Goal: Task Accomplishment & Management: Complete application form

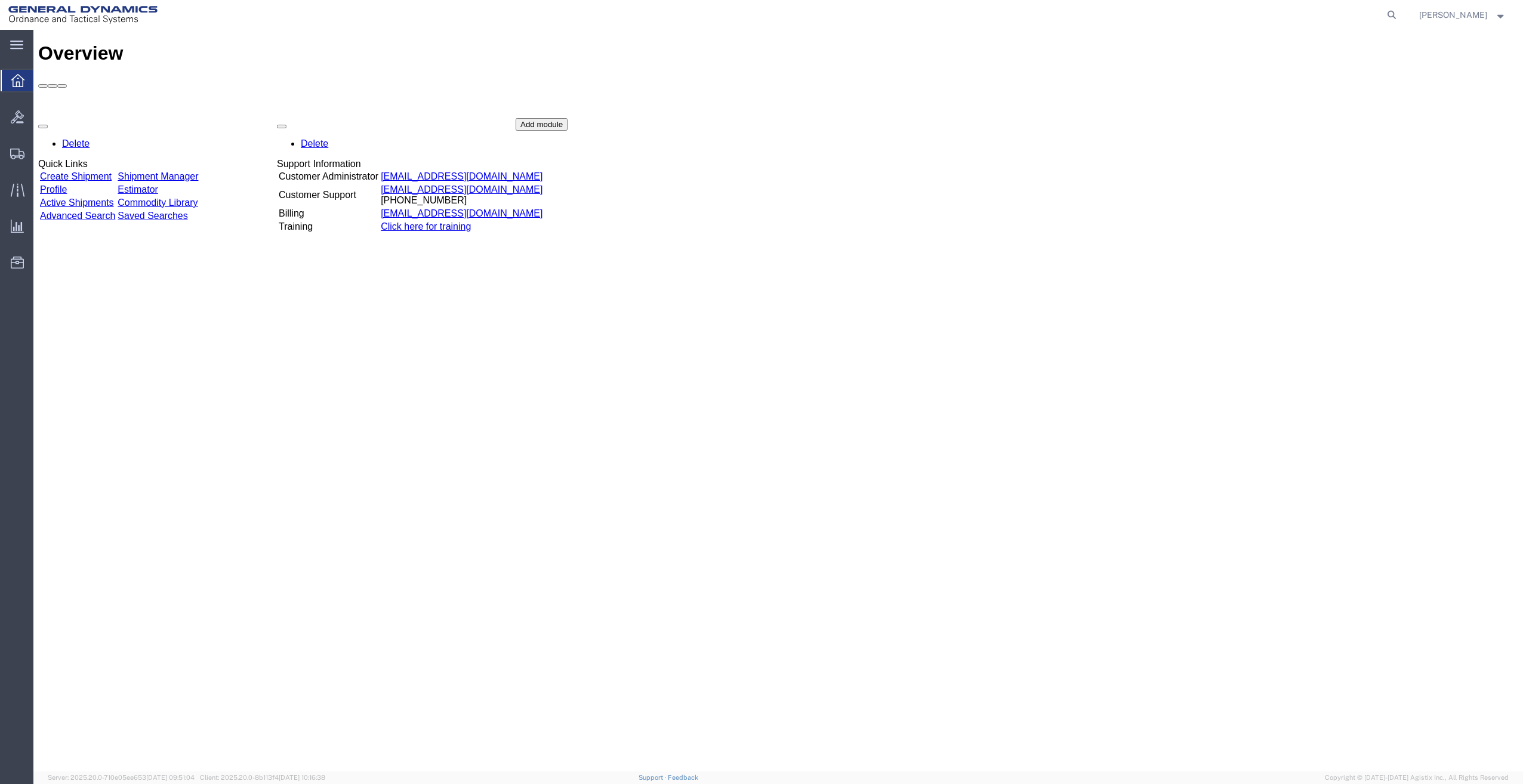
click at [106, 171] on link "Create Shipment" at bounding box center [76, 176] width 71 height 10
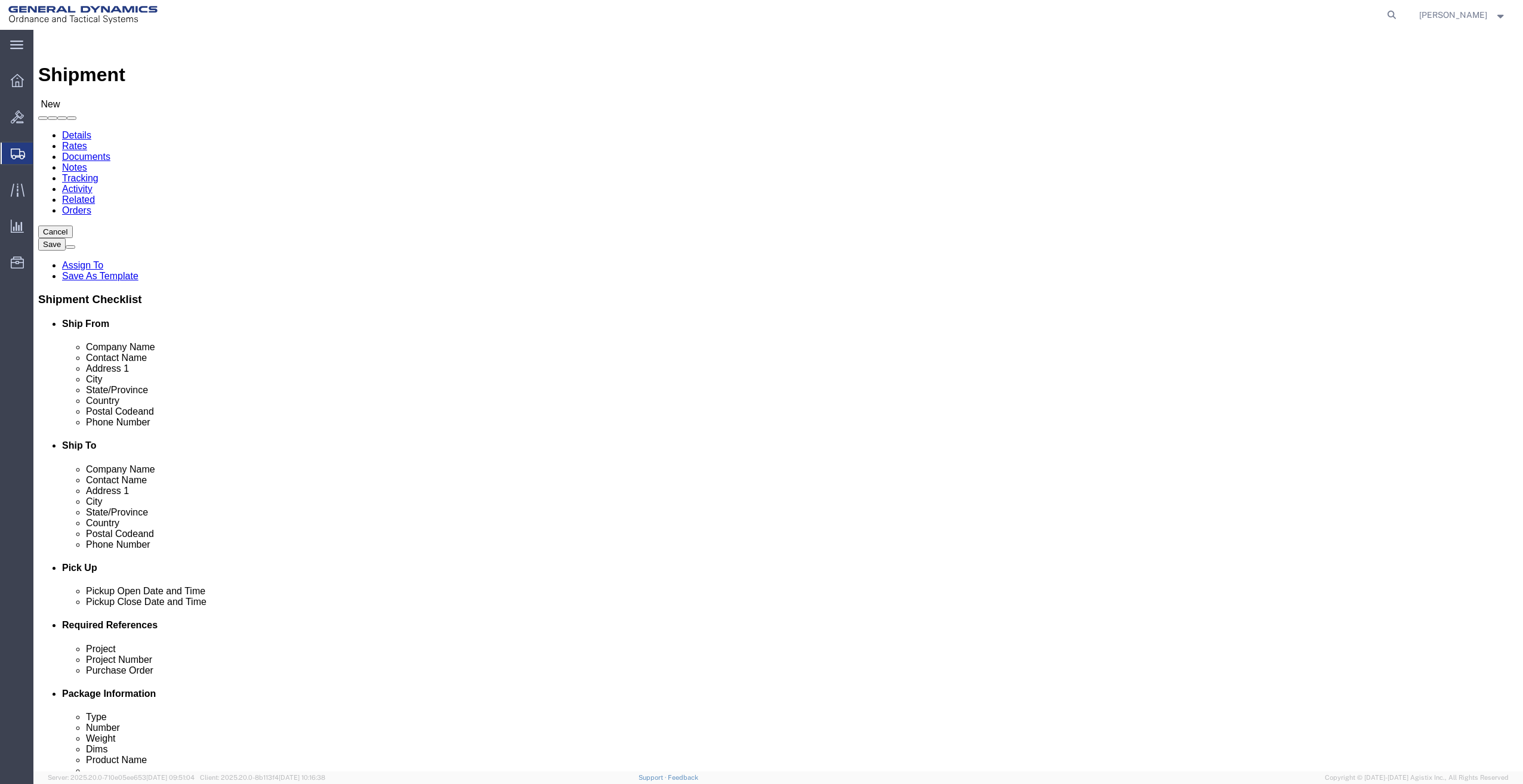
select select
select select "MYPROFILE"
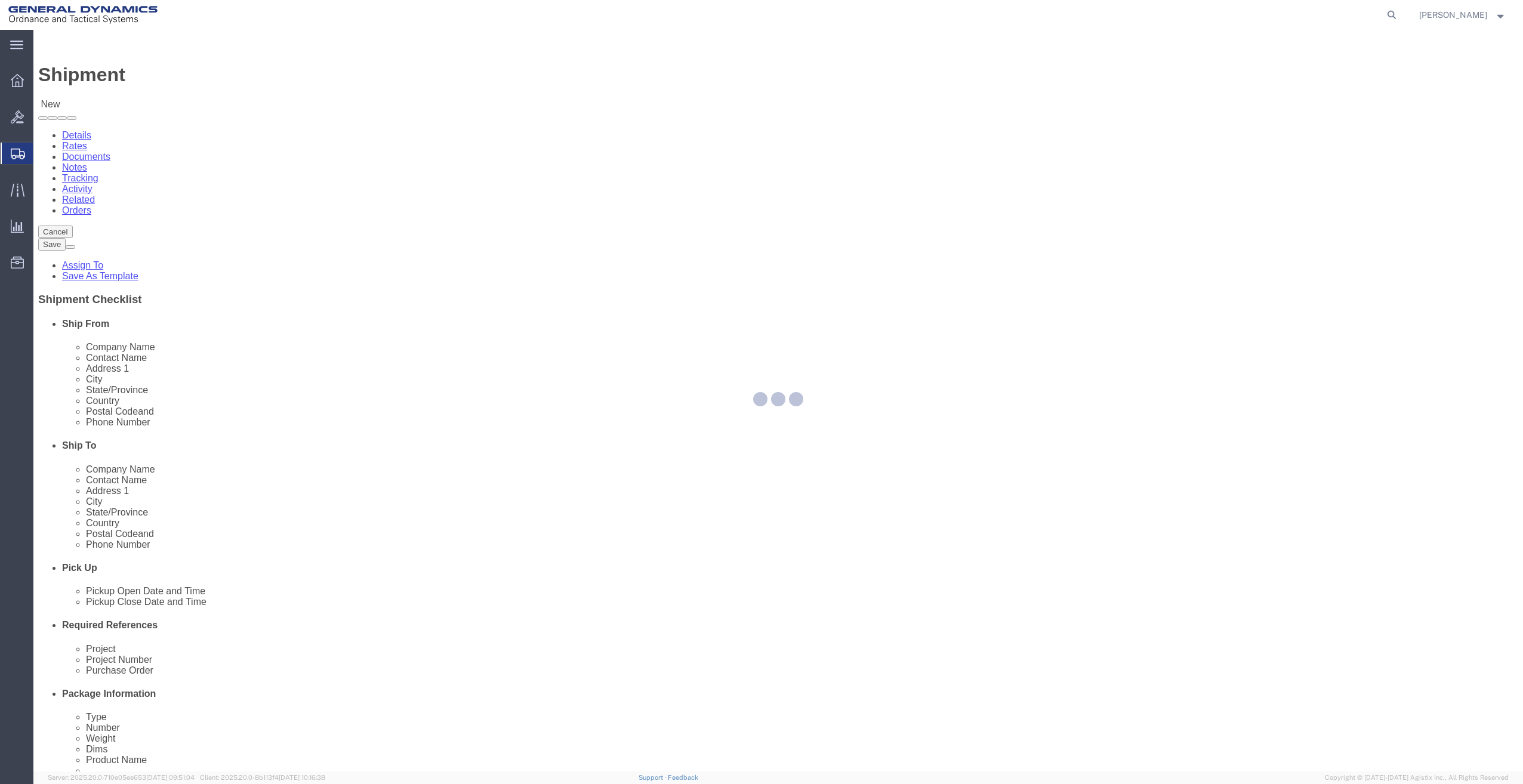
type input "General Dynamics - OTS"
type input "Justin Bowdich"
type input "291 NORTH ST"
type input "SACO"
type input "04072"
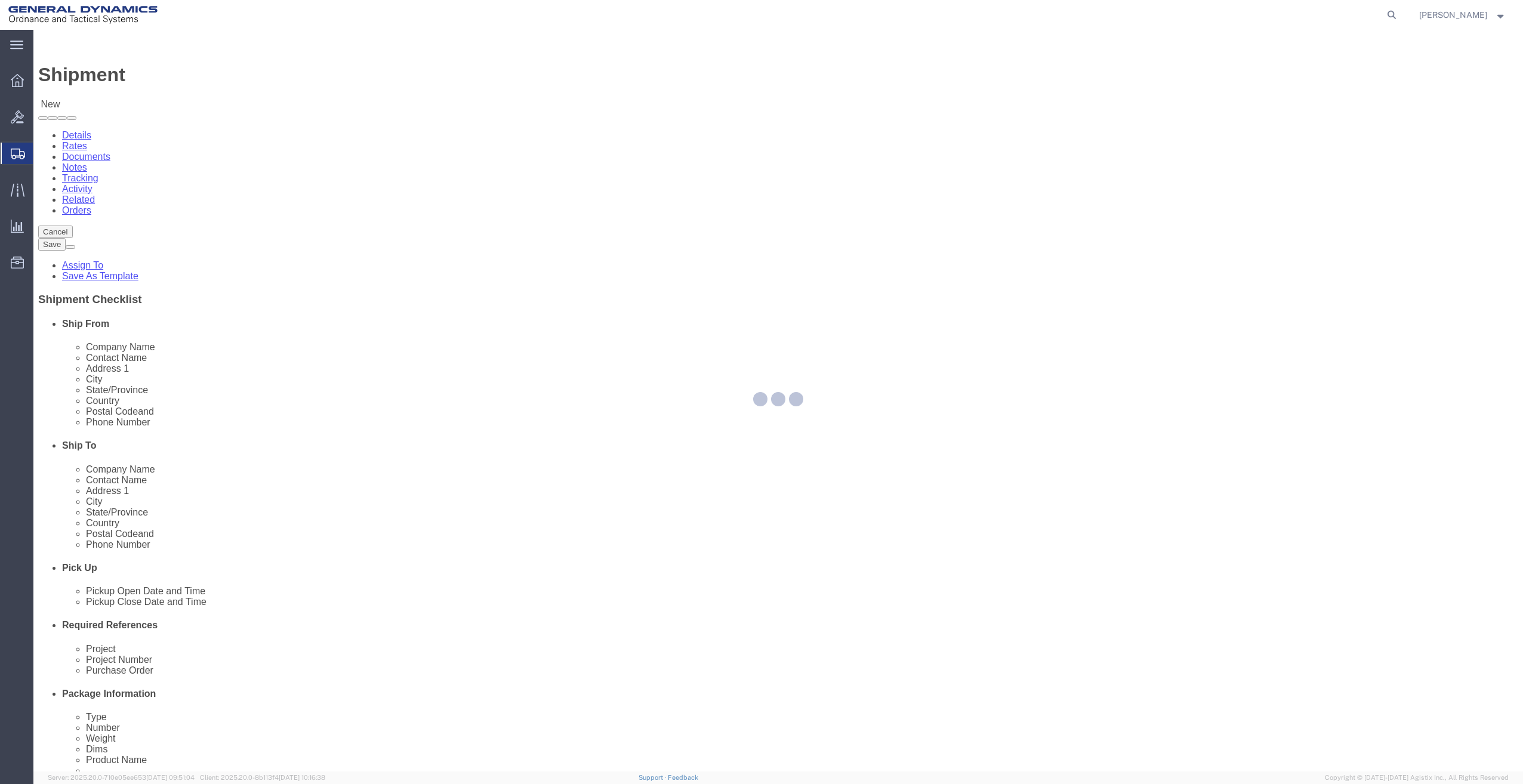
type input "207-286-3171"
type input "justin.bowdich@gd-ots.com"
checkbox input "true"
select select "ME"
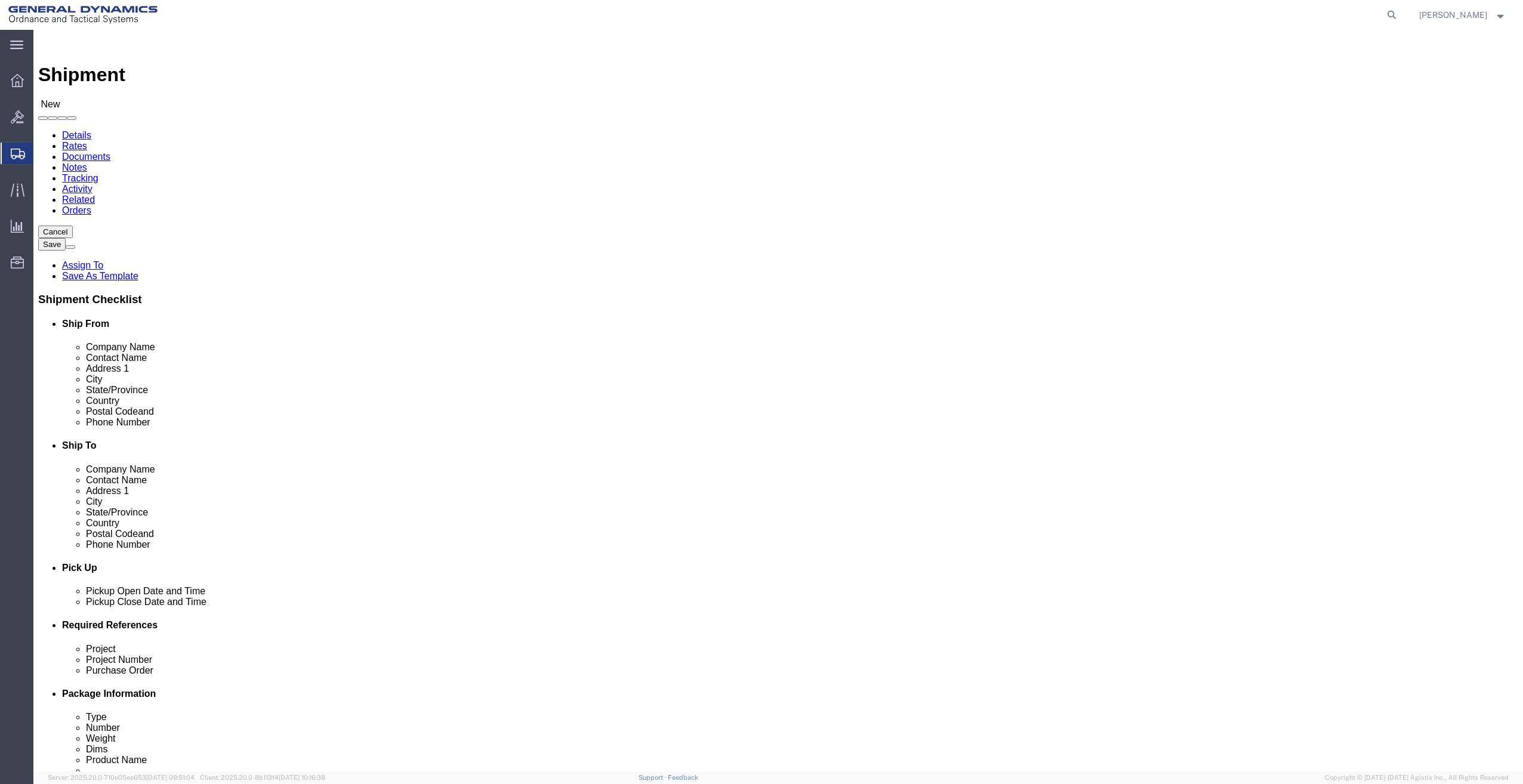
click input "Justin Bowdich"
type input "Justin Bowdich / ATTN Tim Crowe"
click input "text"
paste input "Visioneering"
type input "Visioneering"
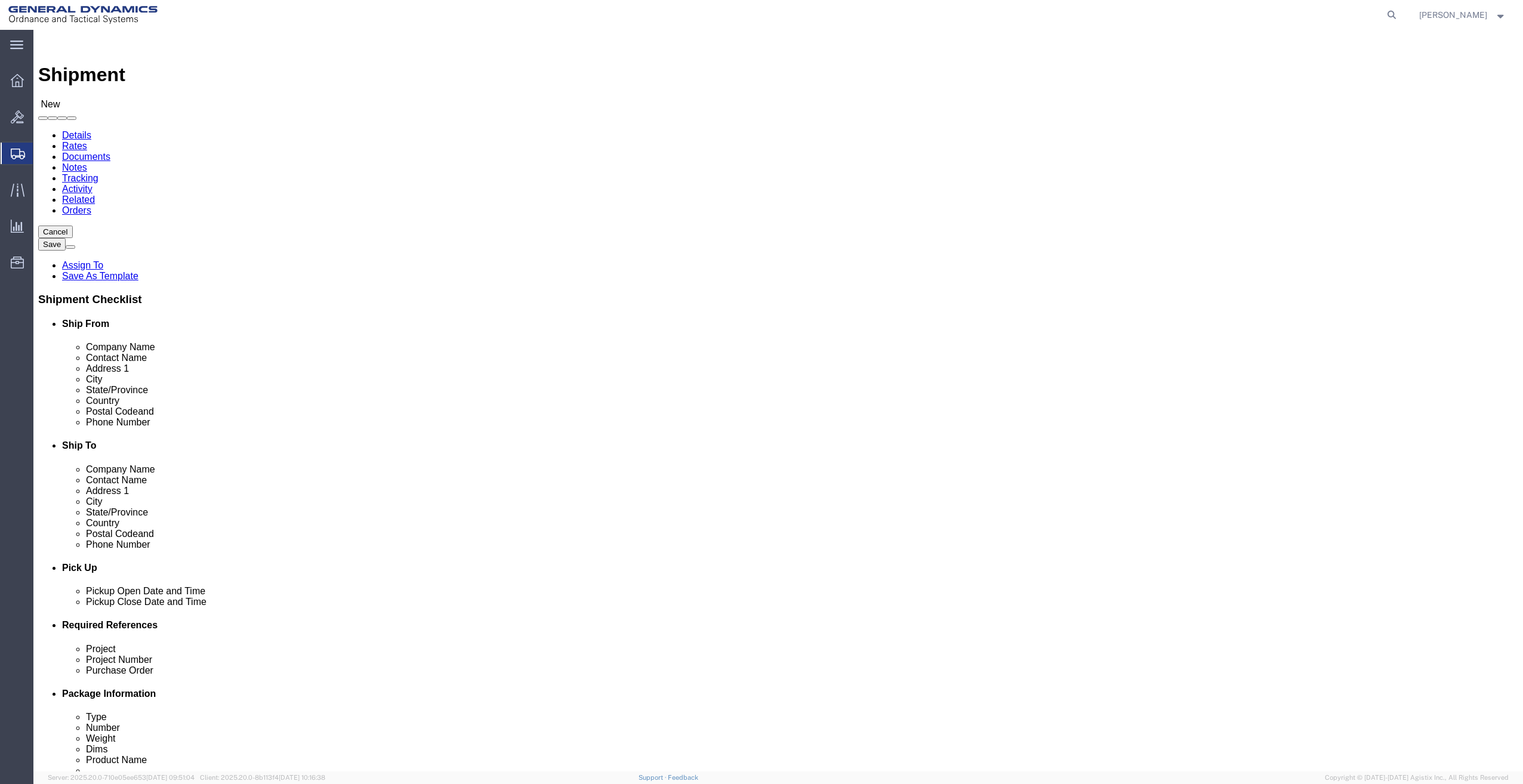
click input "text"
paste input "2055 Taylor Rd"
type input "2055 Taylor Rd"
select select
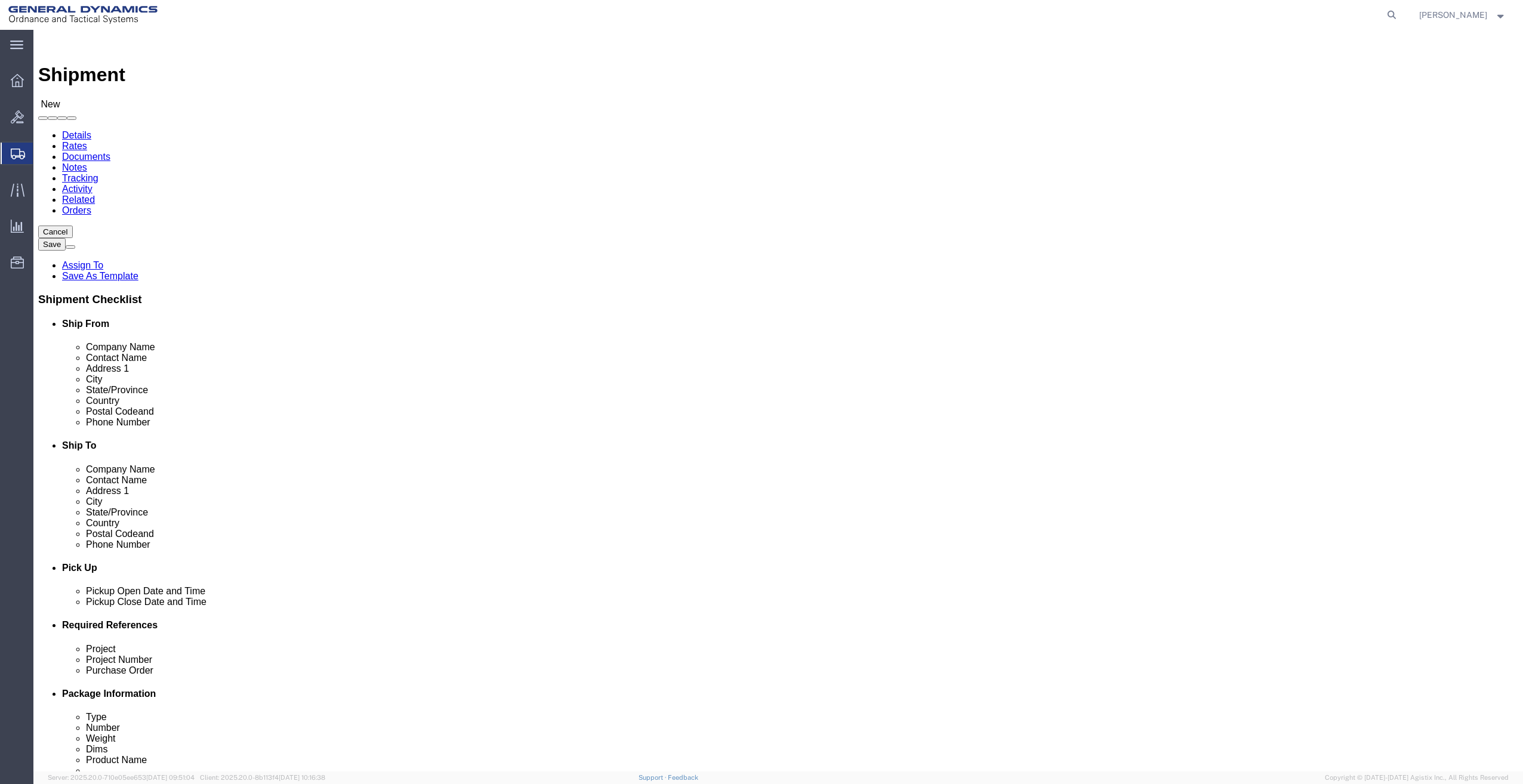
select select "MI"
click input "text"
type input "48326"
select select
click input "text"
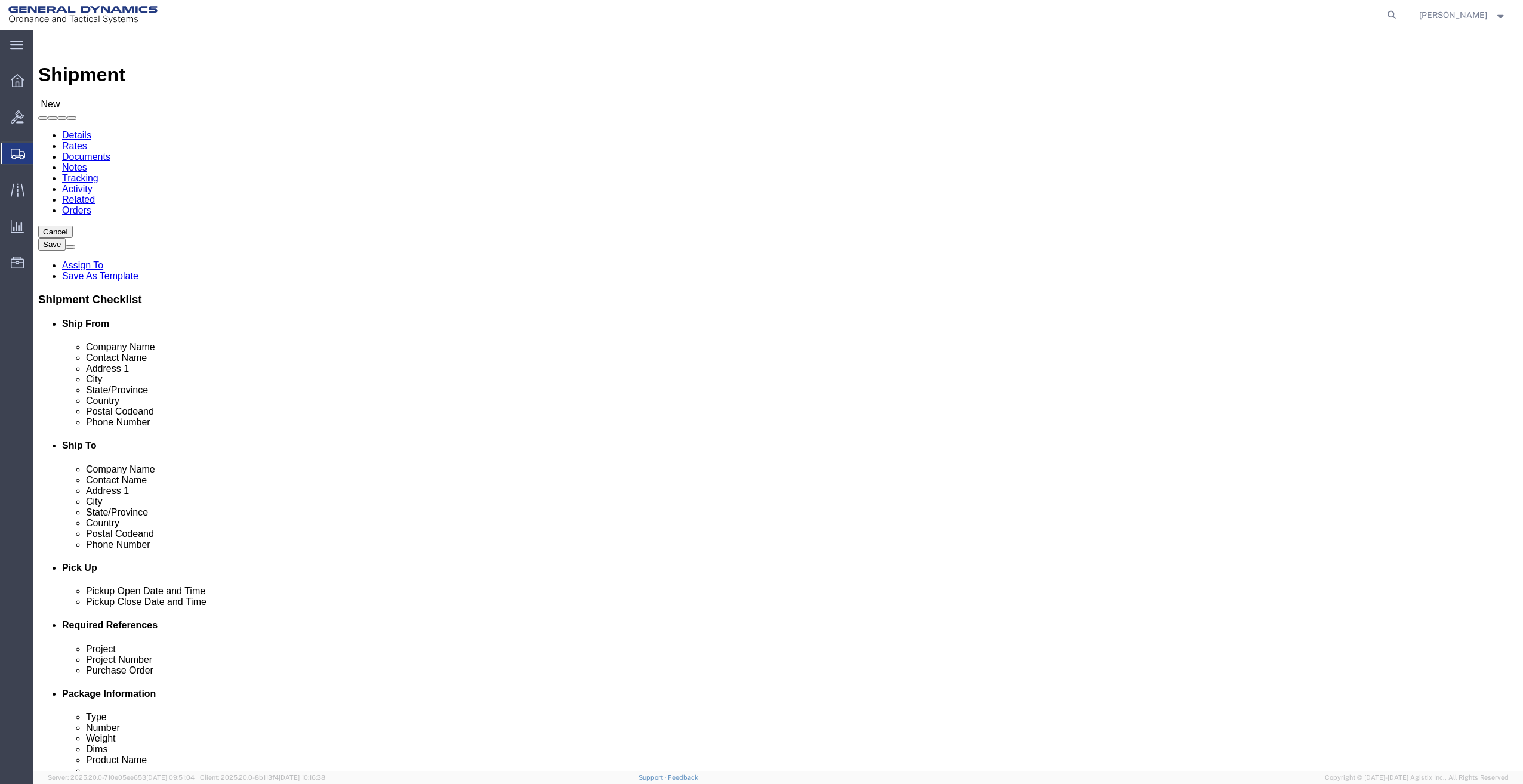
type input "Auburn Hills"
select select
click input "text"
drag, startPoint x: 231, startPoint y: 245, endPoint x: 241, endPoint y: 249, distance: 10.8
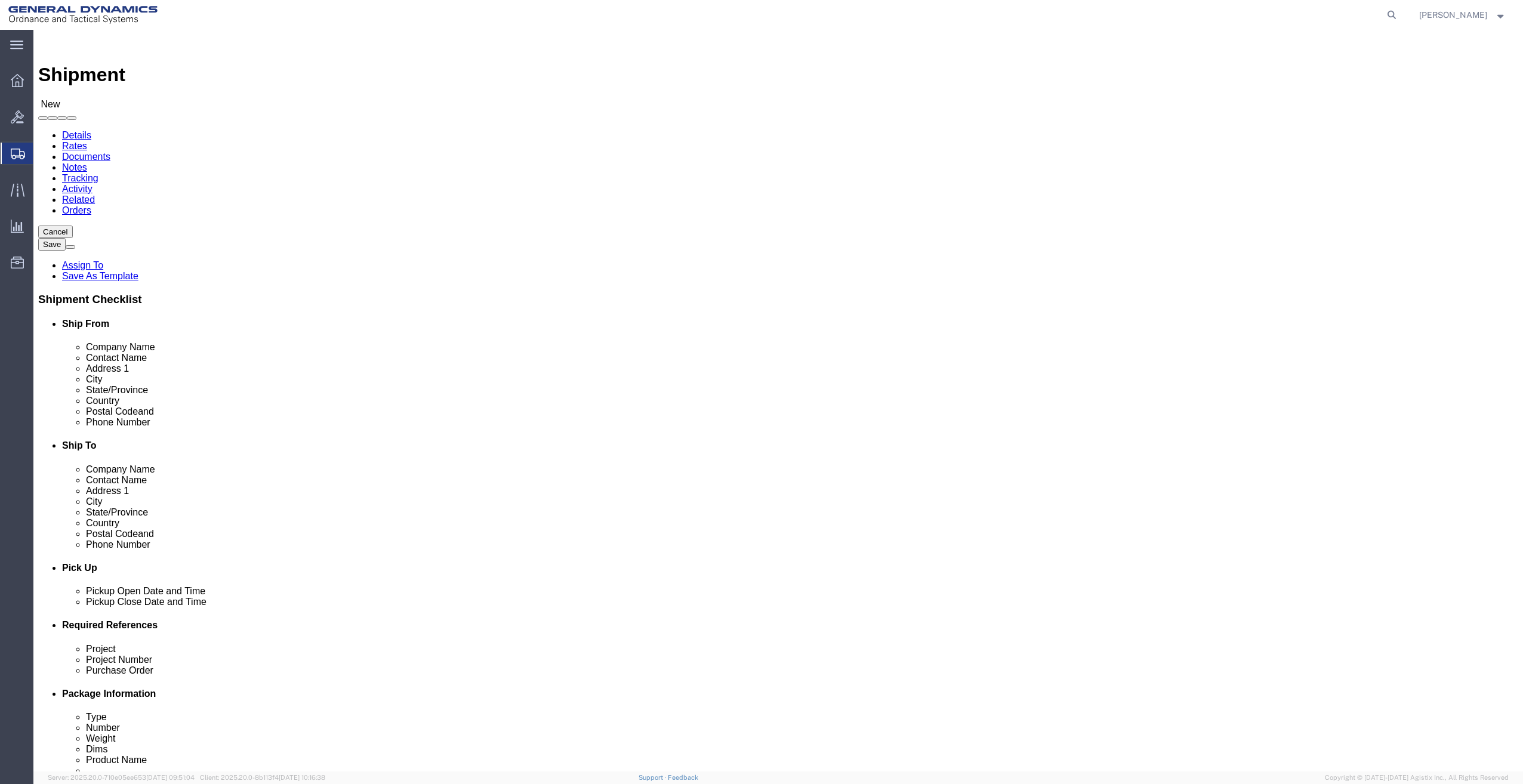
click input "Earl Robinson"
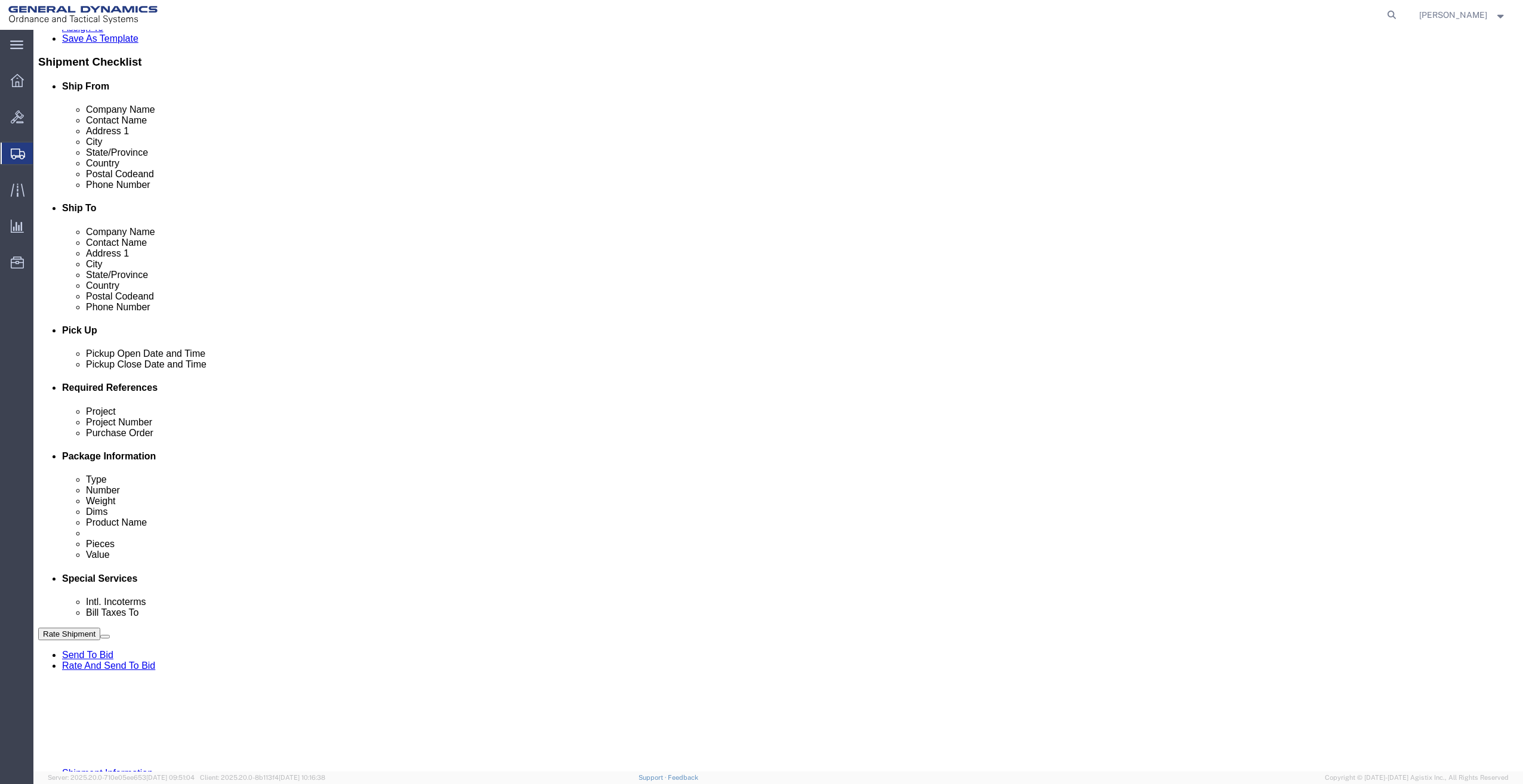
scroll to position [238, 0]
type input "Jakob Hallett"
click input "text"
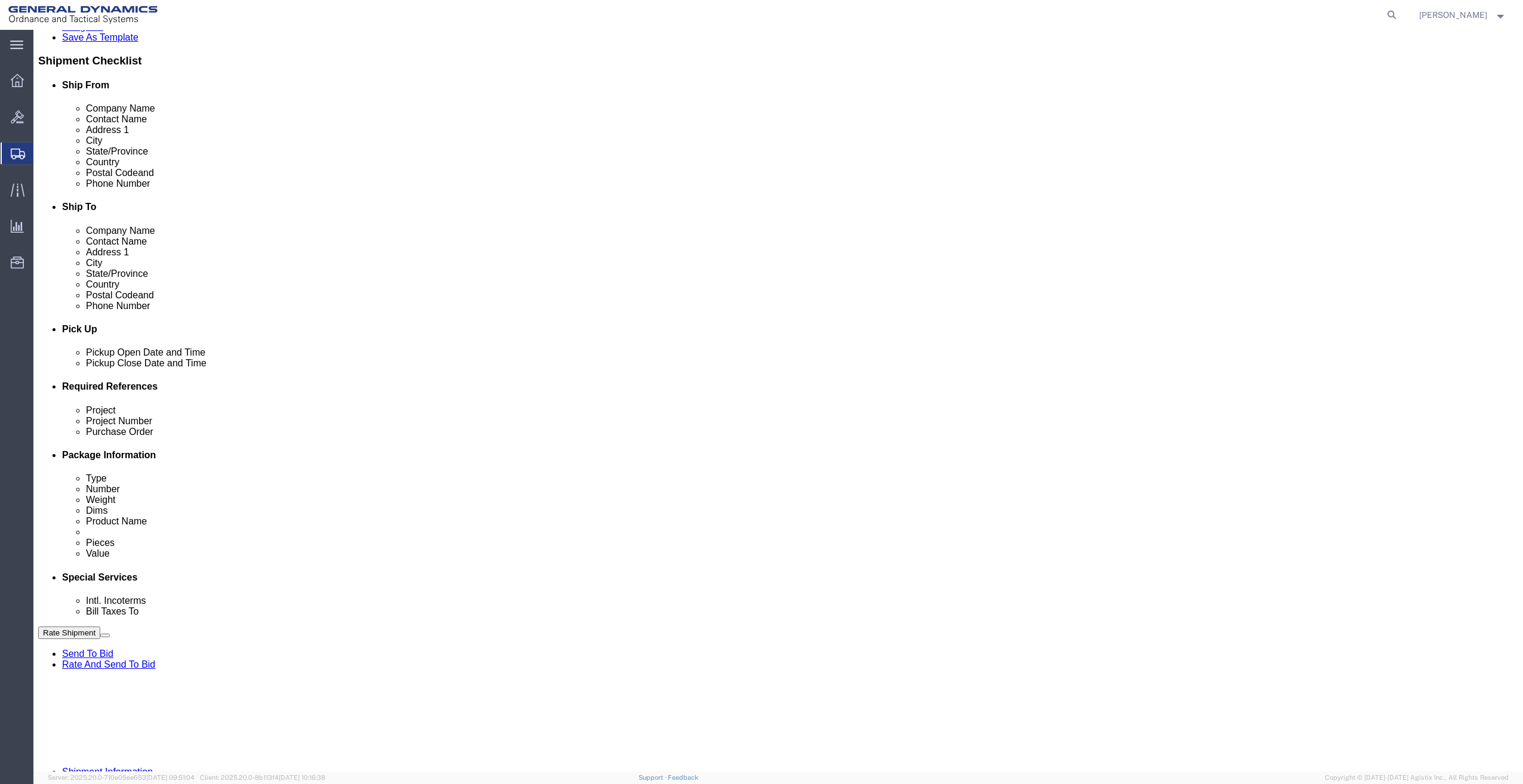
type input "F22 TOOLING RETURN 21100536 3000 3002"
click input "text"
drag, startPoint x: 222, startPoint y: 494, endPoint x: 754, endPoint y: 497, distance: 532.0
click div "Project F22 TOOLING RETURN 21100536 3000 3002 Project Number Purchase Order Sel…"
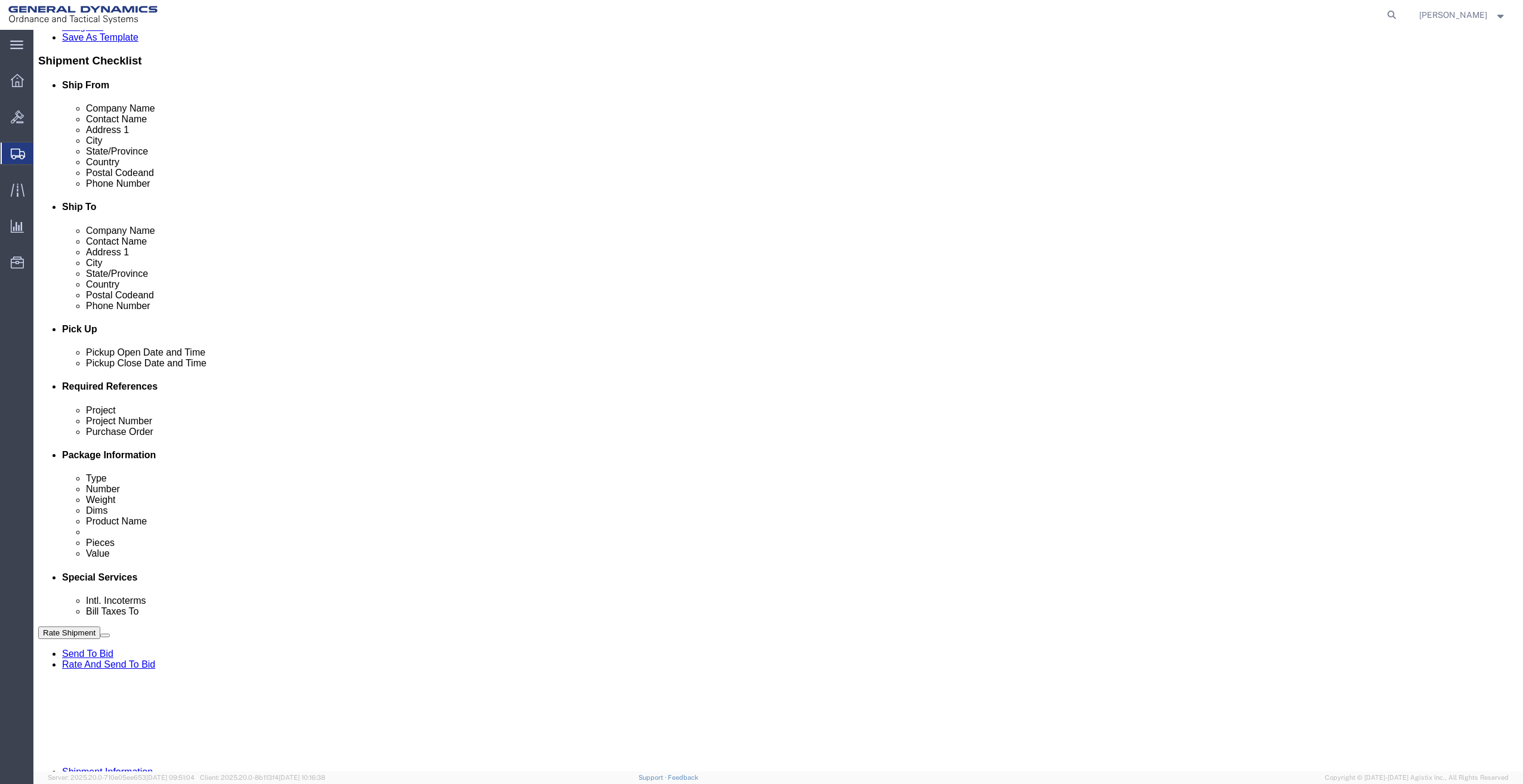
click input "text"
paste input "F22 TOOLING RETURN 21100536 3000 3002"
type input "F22 TOOLING RETURN 21100536 3000 3002"
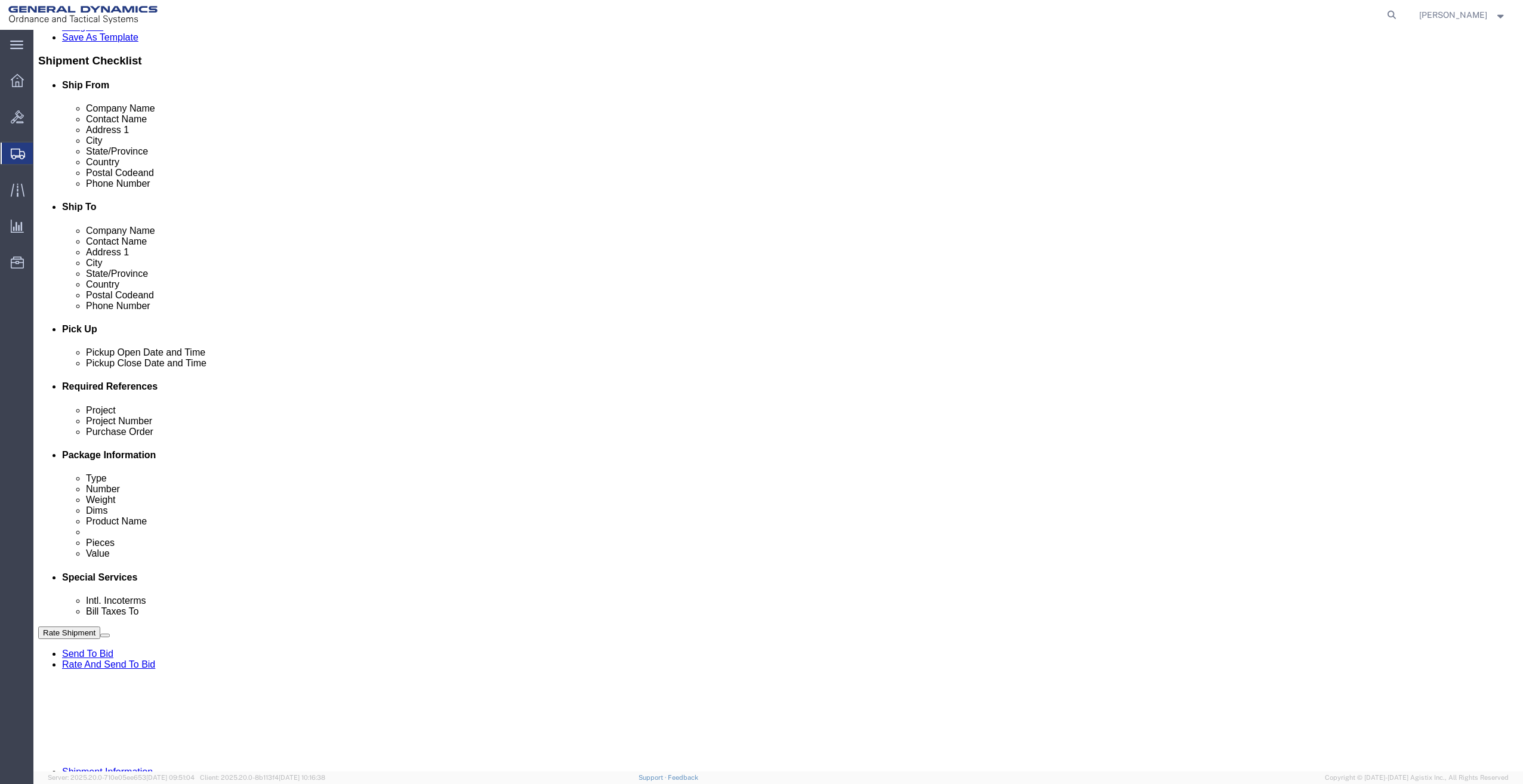
click div "Project F22 TOOLING RETURN 21100536 3000 3002"
click input "F22 TOOLING RETURN 21100536 3000 3002"
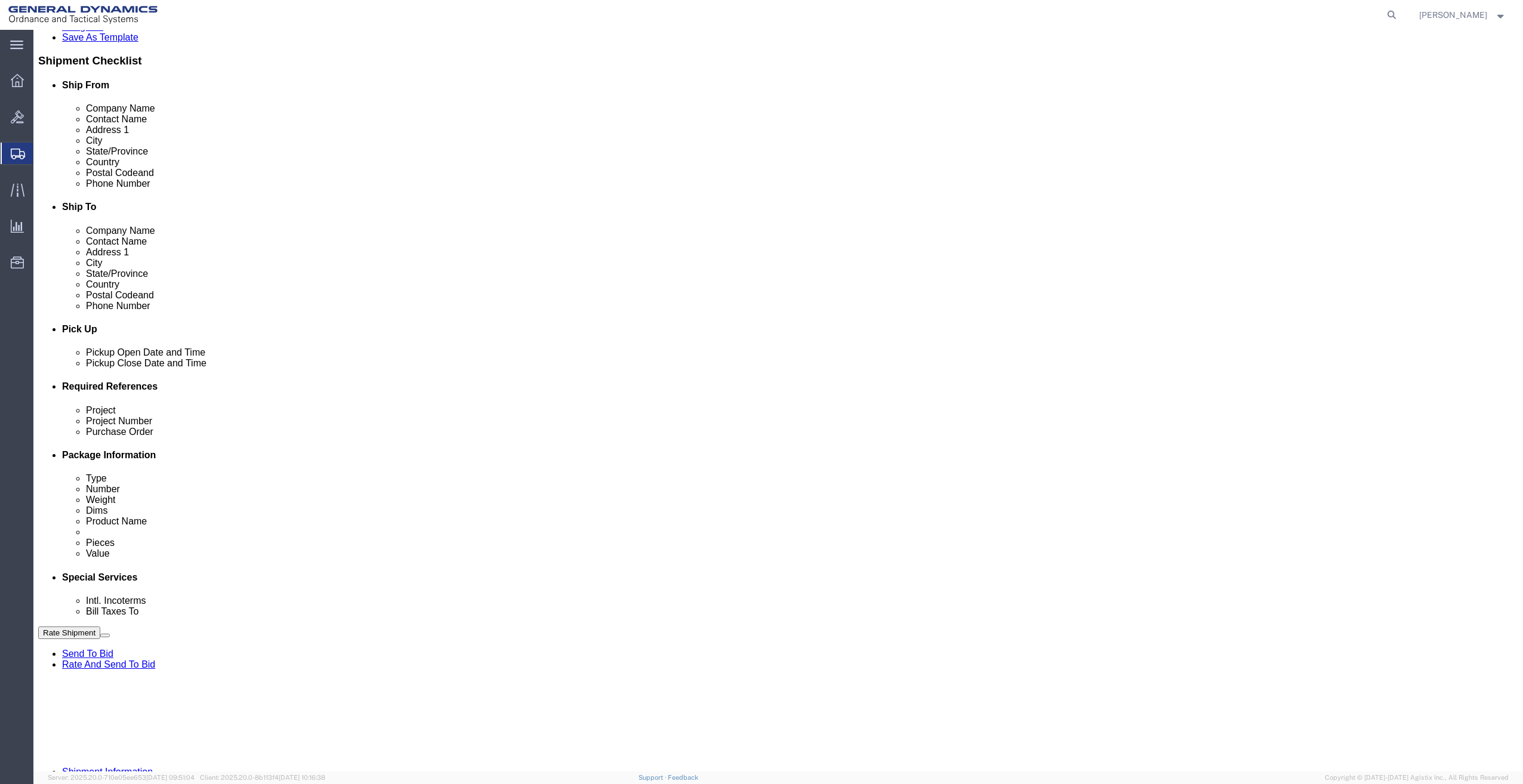
type input "."
click input "text"
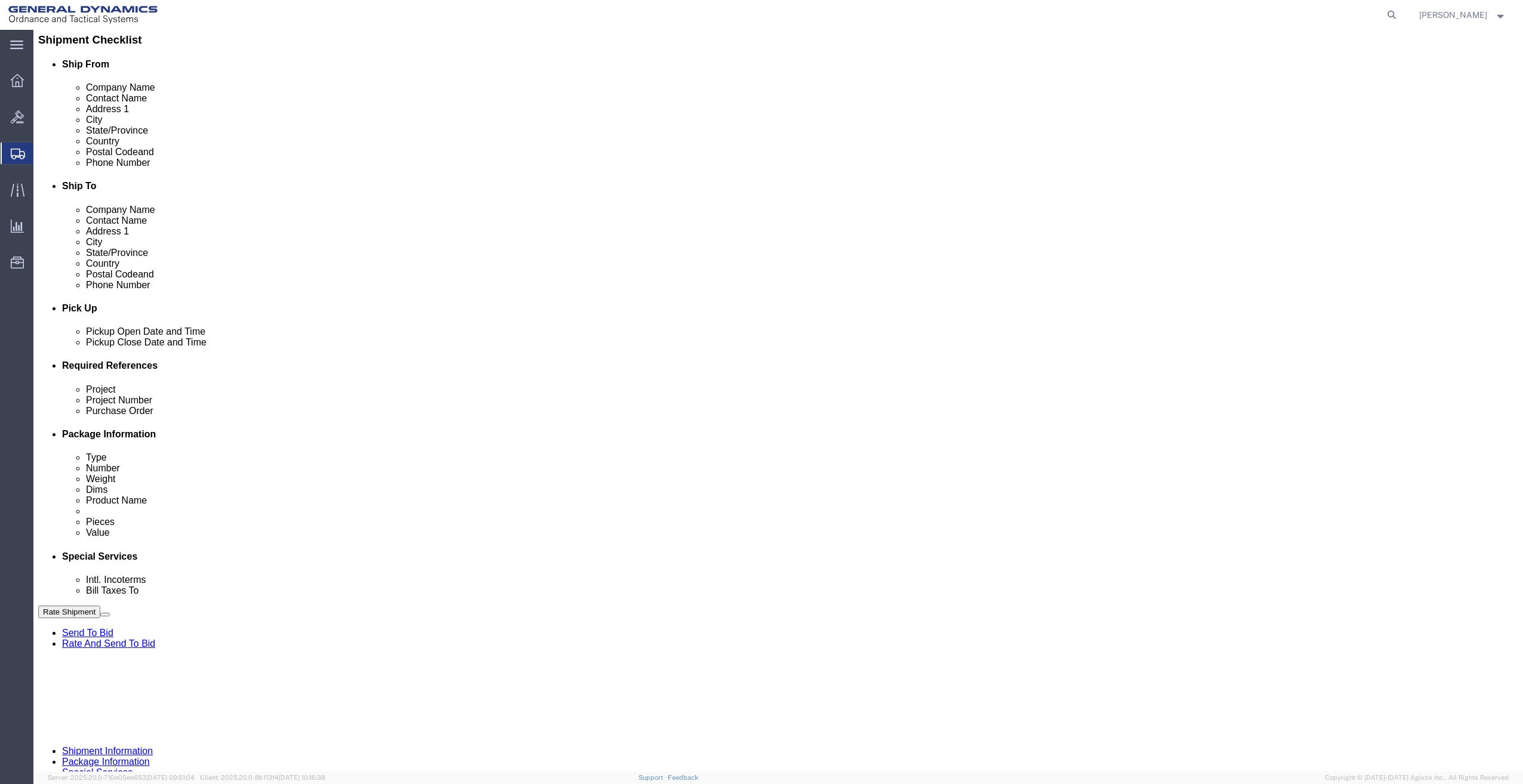
scroll to position [282, 0]
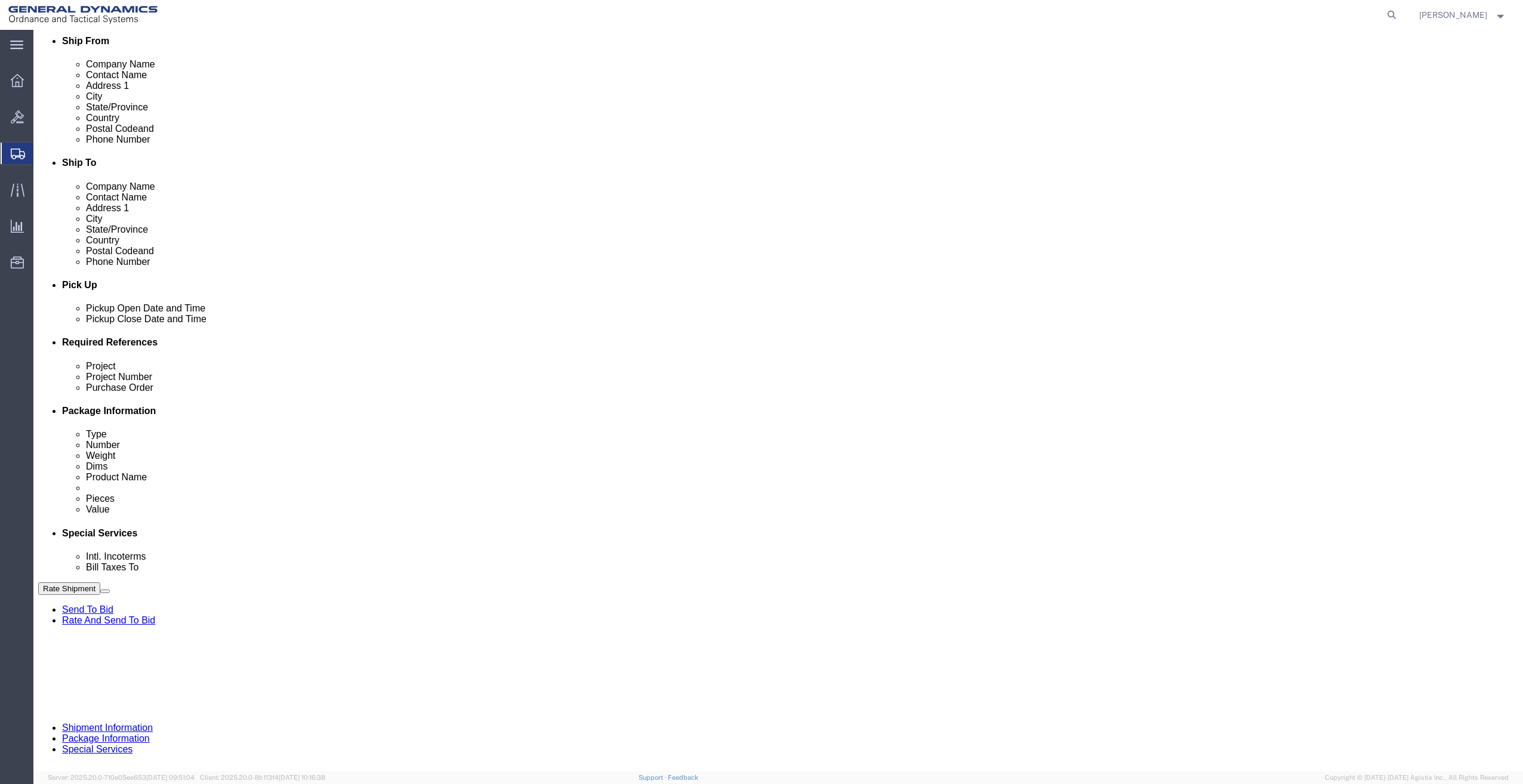
type input "."
click button "Continue"
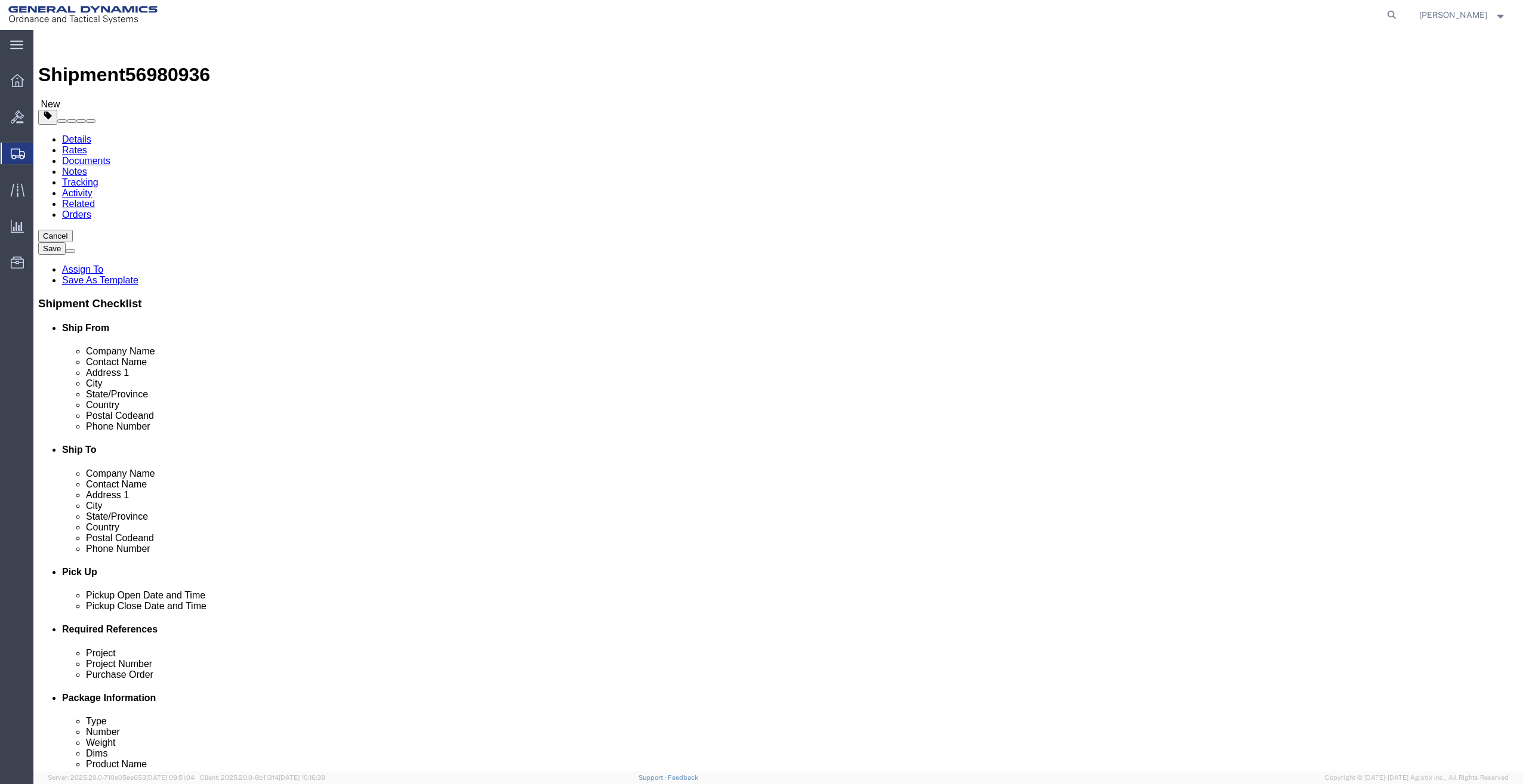
click select "Select Bale(s) Basket(s) Bolt(s) Bottle(s) Buckets Bulk Bundle(s) Can(s) Cardbo…"
select select "CRAT"
click select "Select Bale(s) Basket(s) Bolt(s) Bottle(s) Buckets Bulk Bundle(s) Can(s) Cardbo…"
click input "text"
type input "100"
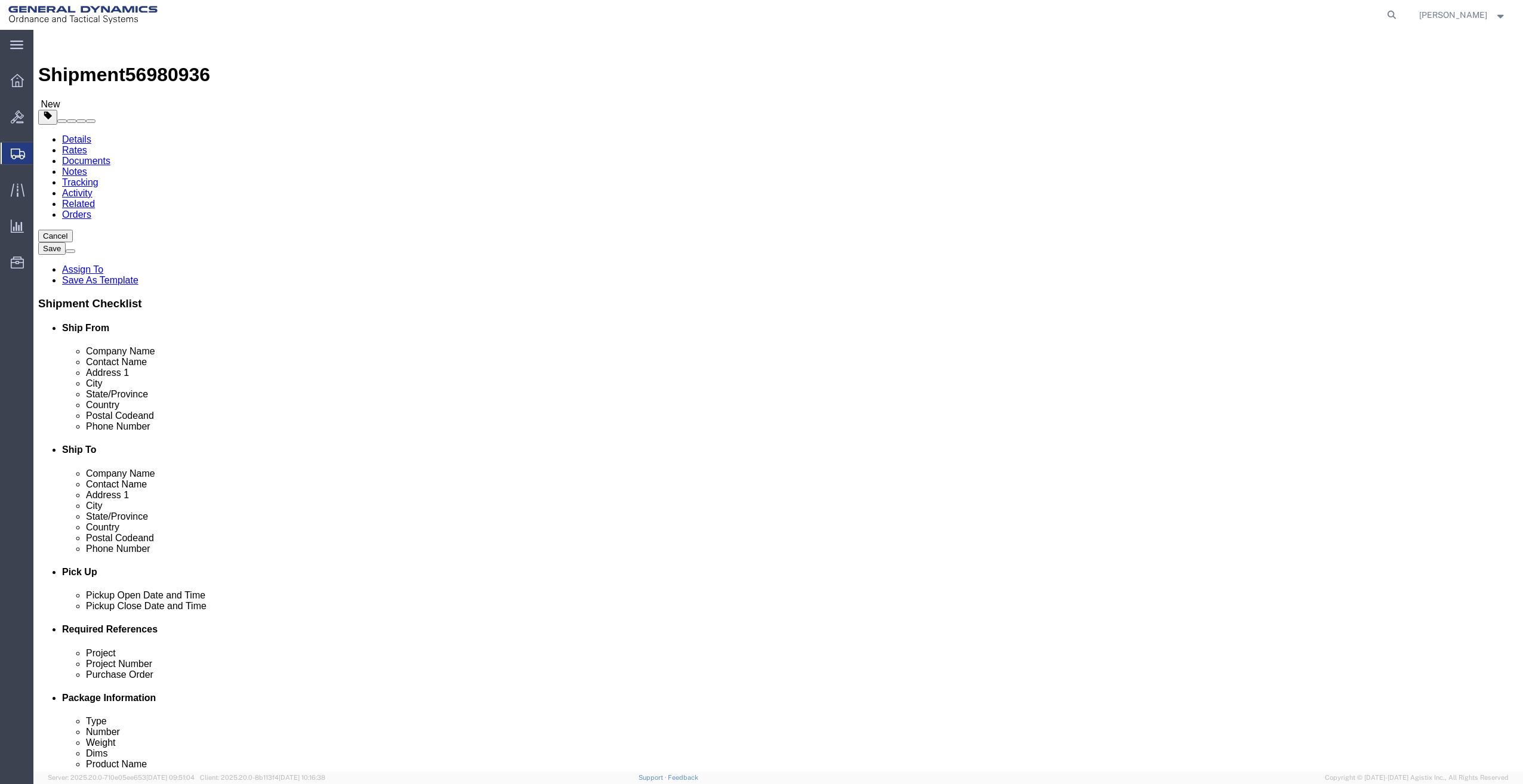
type input "52"
type input "16"
type input "800"
click link "Add Content"
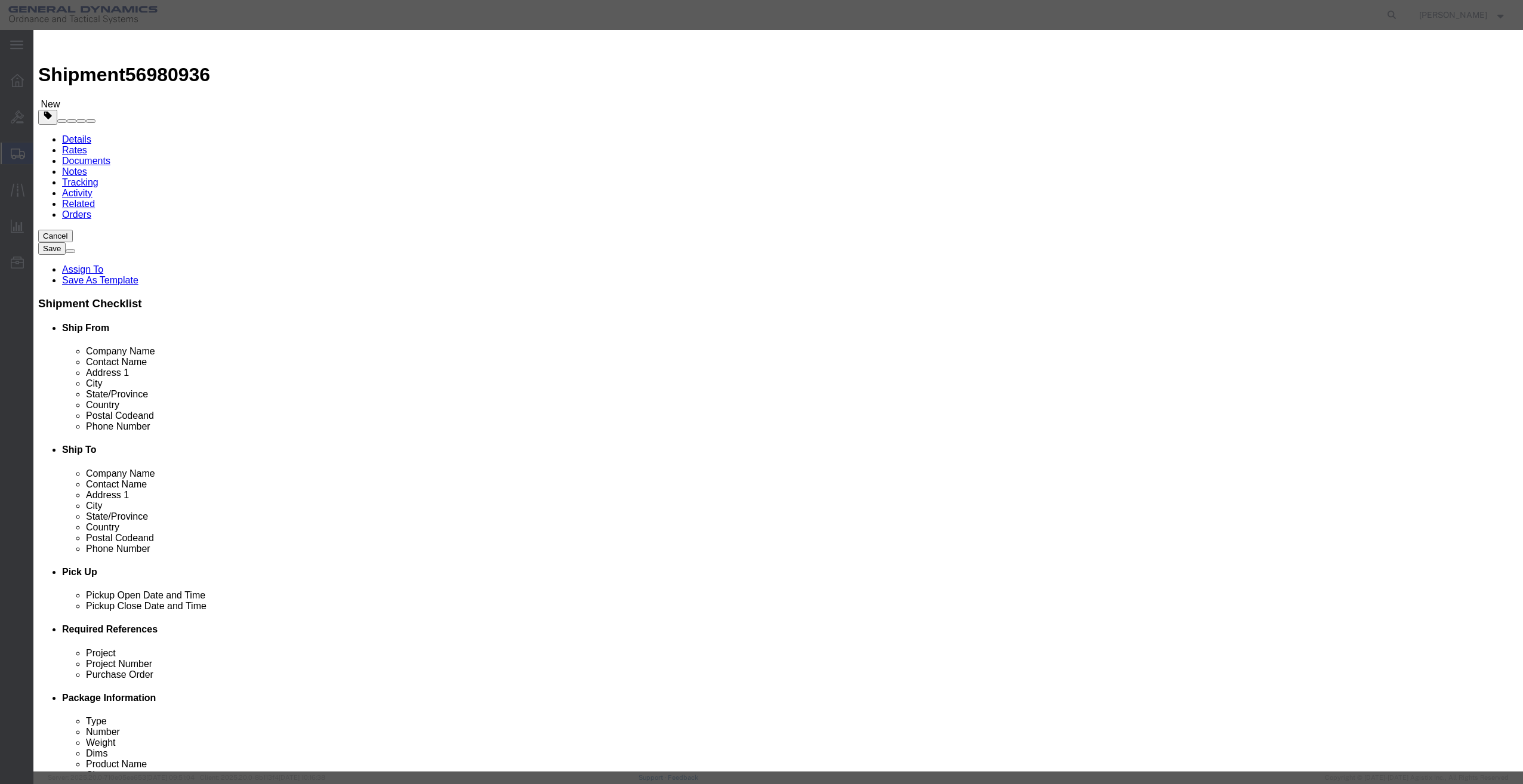
click input "text"
click input "TOOLING"
type input "TOOLING"
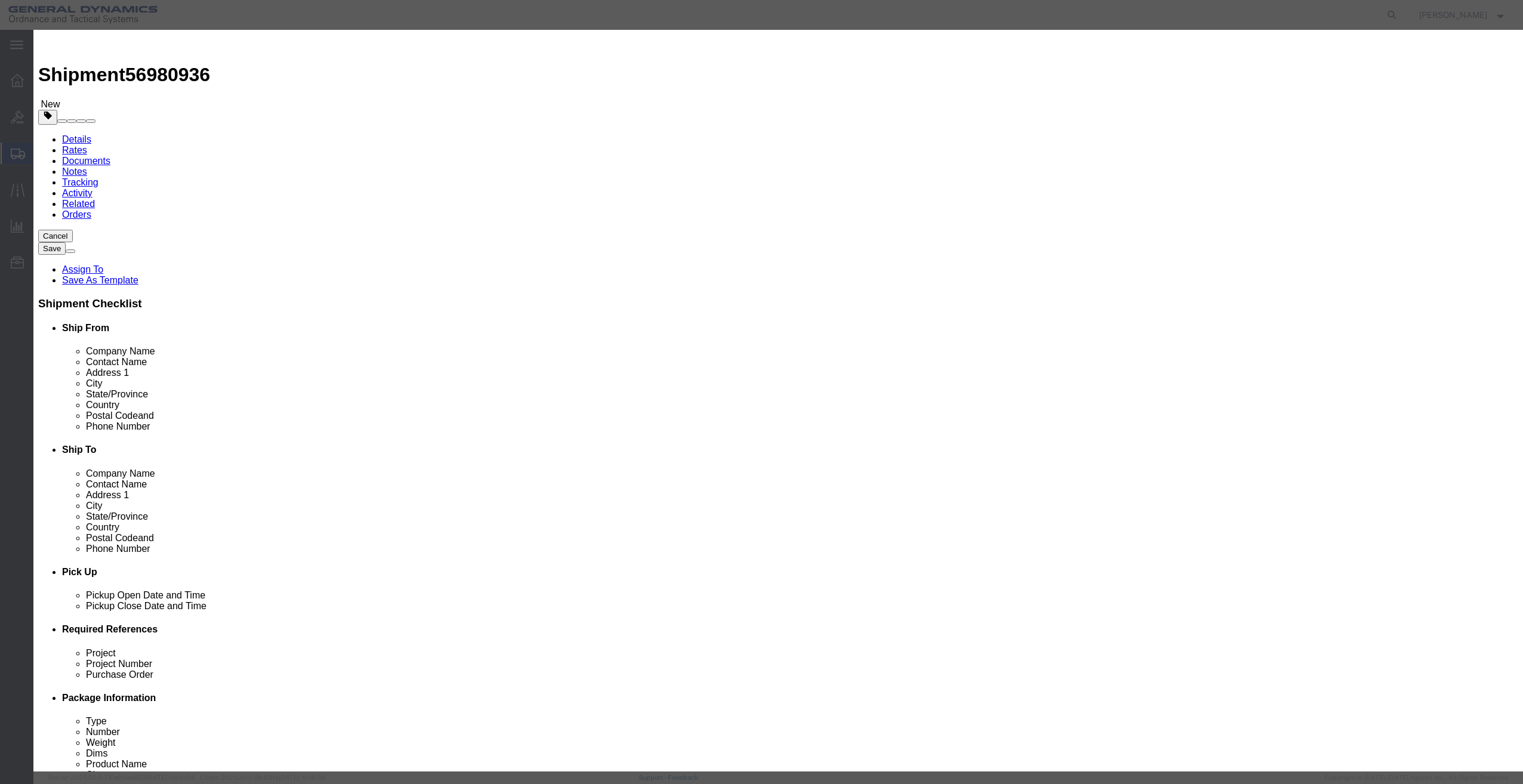
click label
click input "checkbox"
checkbox input "true"
drag, startPoint x: 567, startPoint y: 118, endPoint x: 470, endPoint y: 137, distance: 98.8
click div "Product Name TOOLING TOOLING Pieces 0 Select Bag Barrels 100Board Feet Bottle B…"
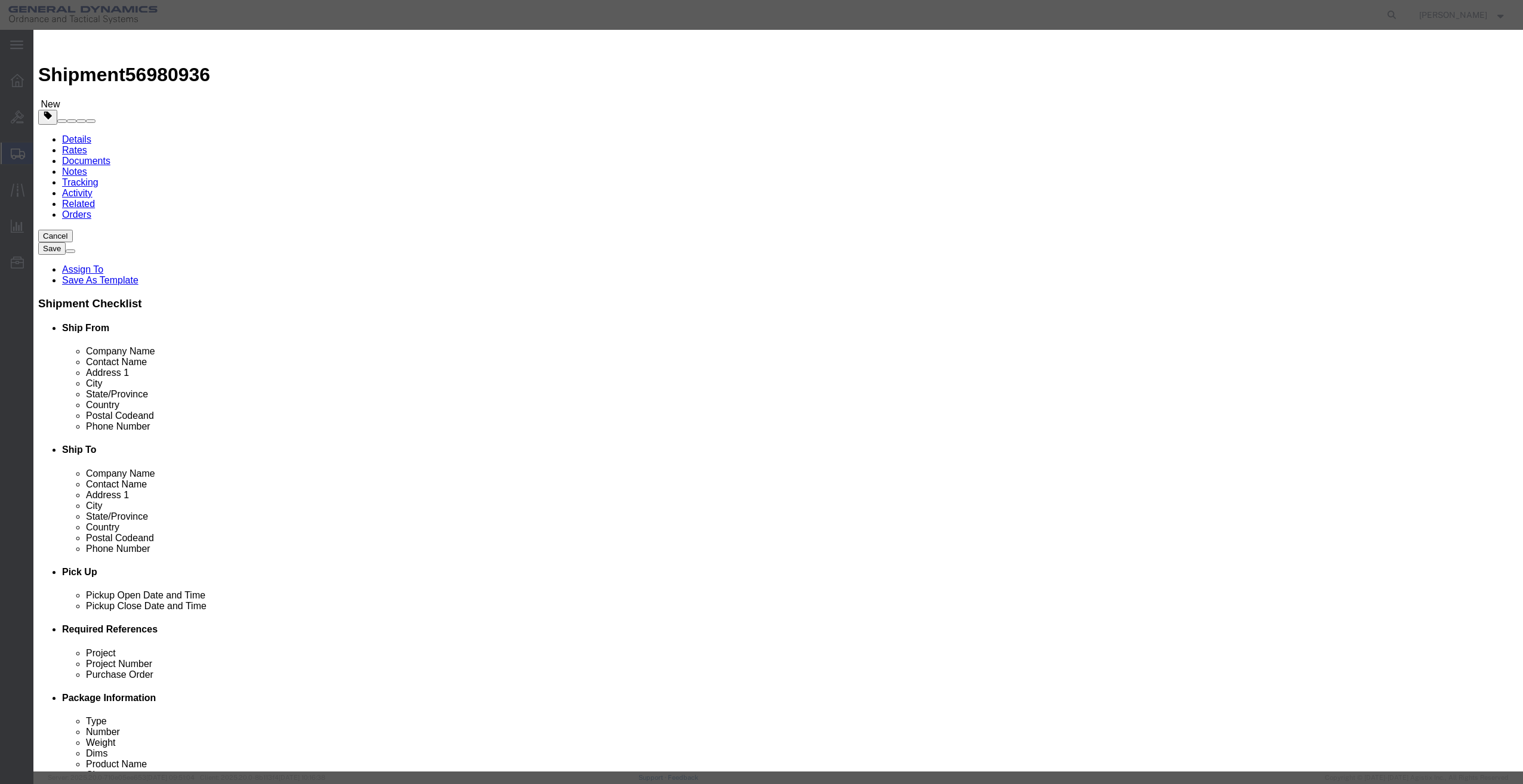
type input "1"
click input "text"
type input "1"
click select "Select 50 55 60 65 70 85 92.5 100 125 175 250 300 400"
select select "85"
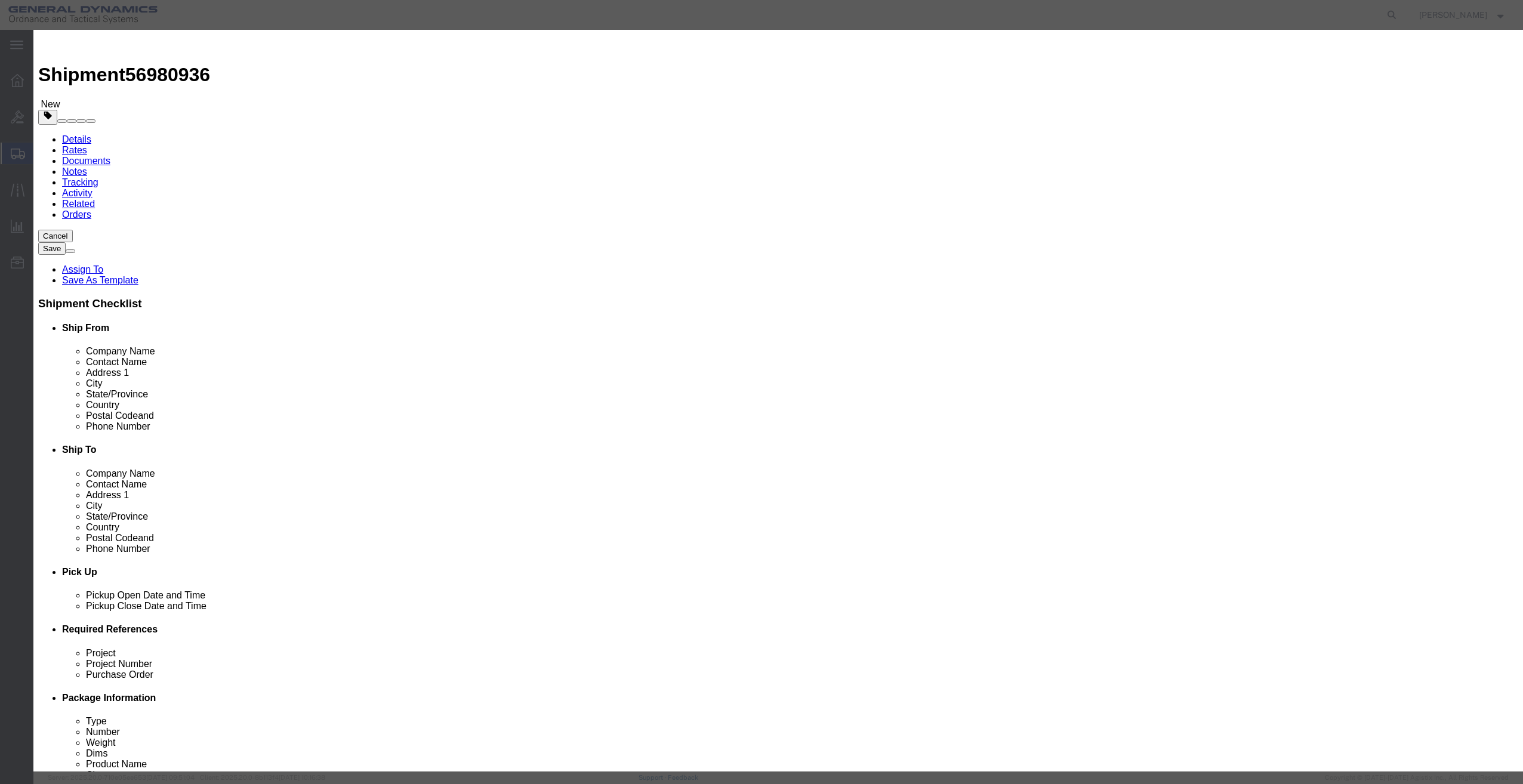
click select "Select 50 55 60 65 70 85 92.5 100 125 175 250 300 400"
click div "Product Name TOOLING TOOLING Pieces 1 Select Bag Barrels 100Board Feet Bottle B…"
click input "checkbox"
checkbox input "true"
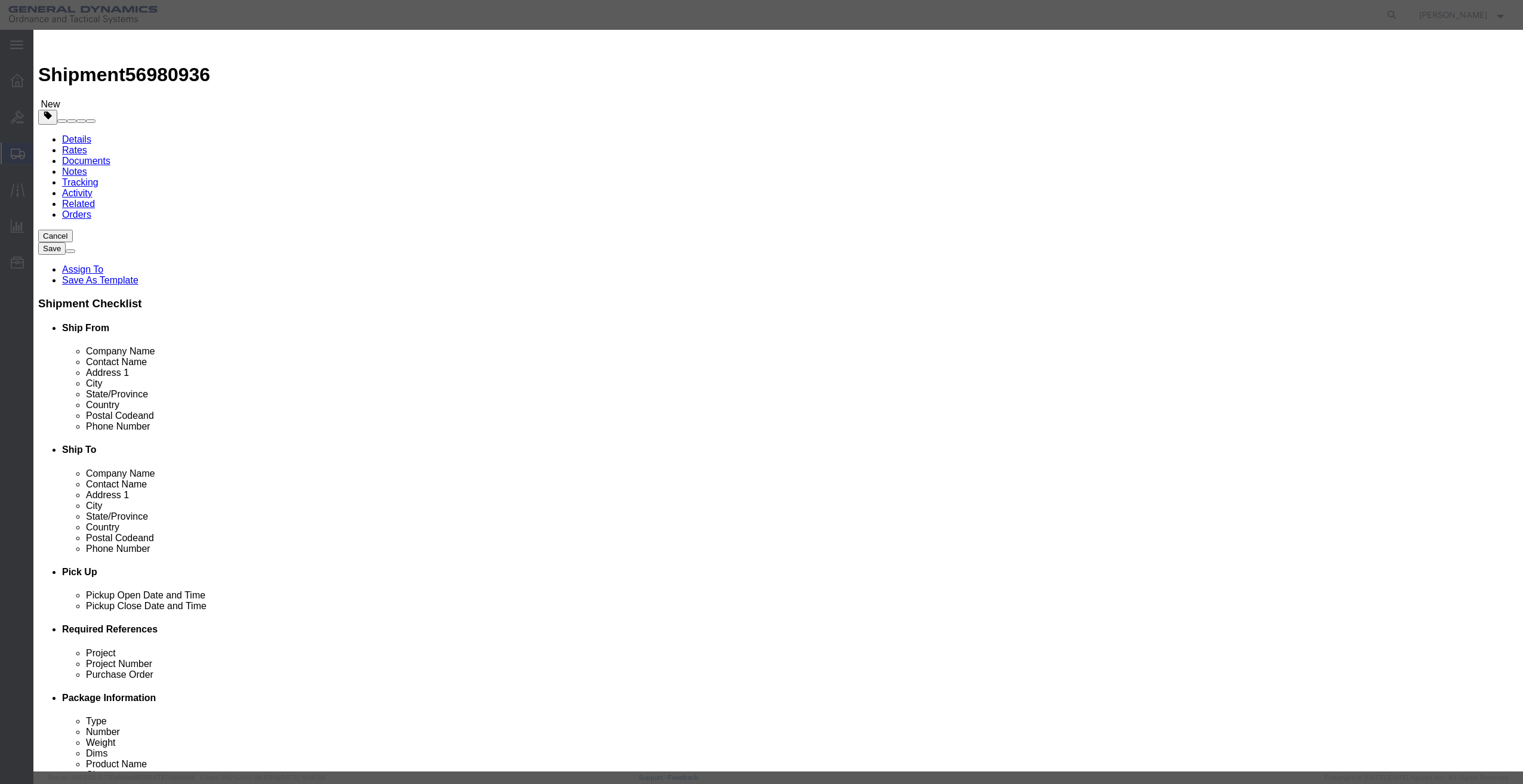
click div "Commodity library Product Name TOOLING TOOLING Pieces 1 Select Bag Barrels 100B…"
click div "Save & Add Another Save & Close Close"
click button "Save & Close"
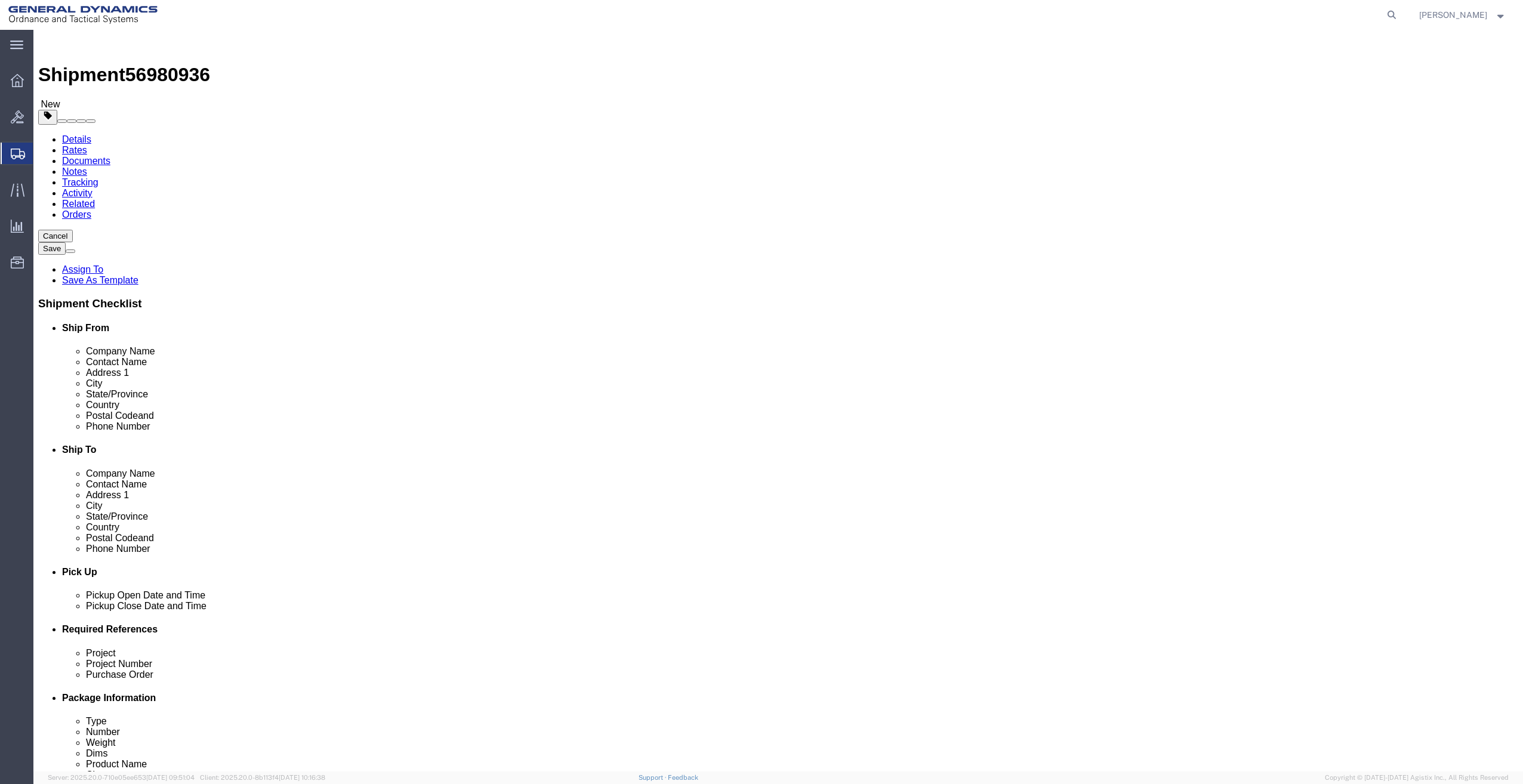
click div "1 x Crate(s) Package Type Select Bale(s) Basket(s) Bolt(s) Bottle(s) Buckets Bu…"
click button "Continue"
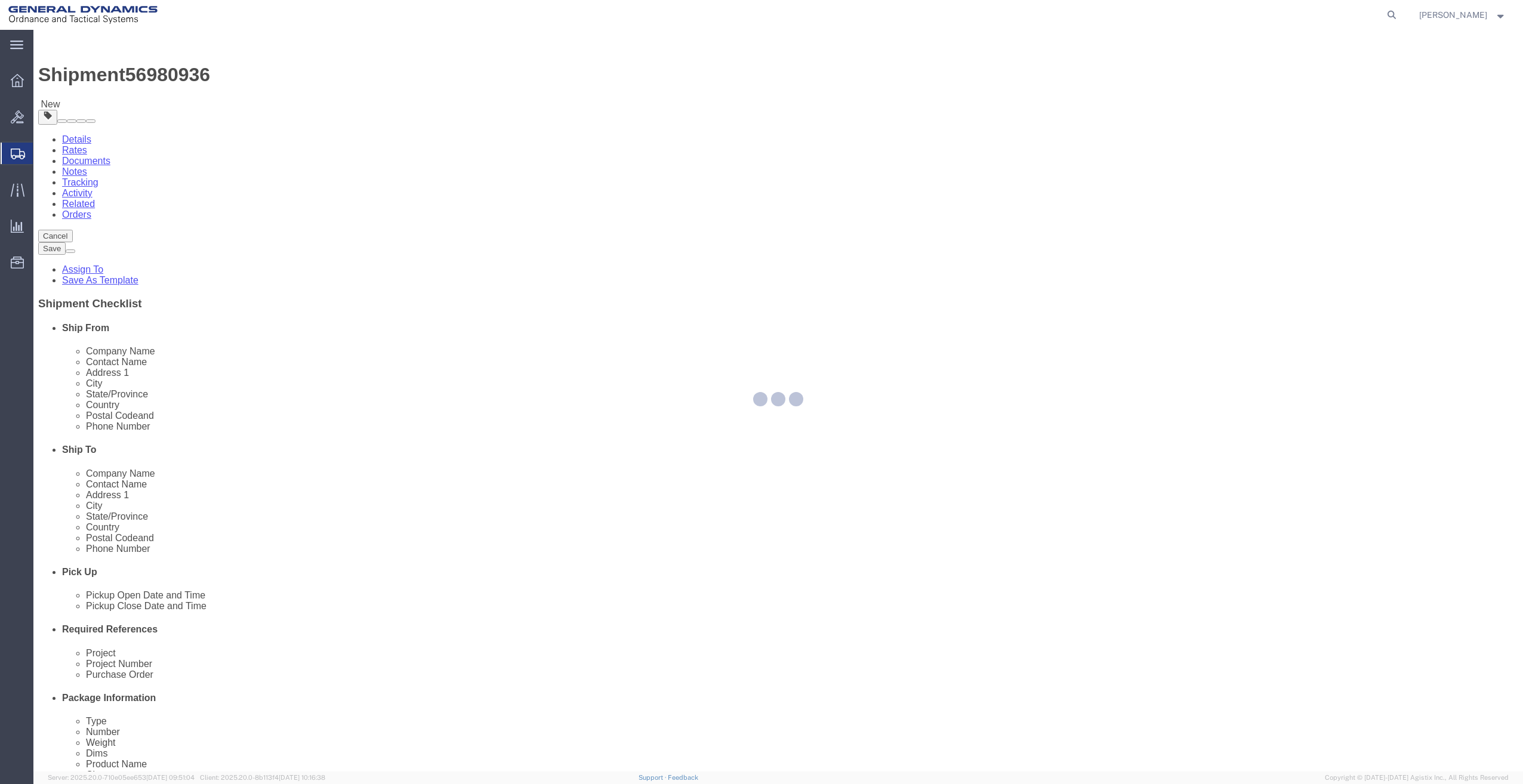
select select
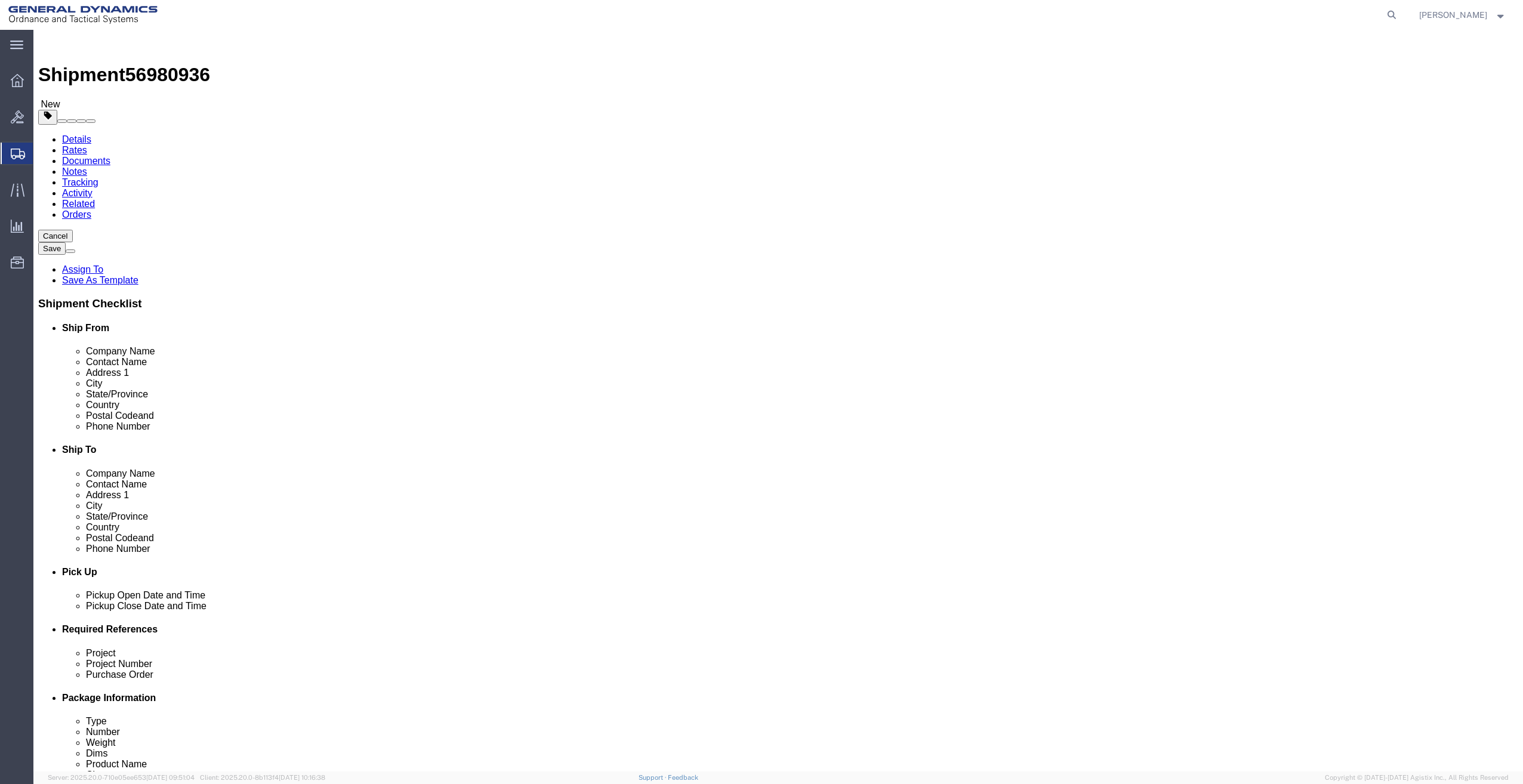
click span "Select one or more"
click link "Strapping"
select select "VEHICLE_STRAPPING_FLAG"
click div "Instructions"
drag, startPoint x: 480, startPoint y: 280, endPoint x: 437, endPoint y: 282, distance: 43.0
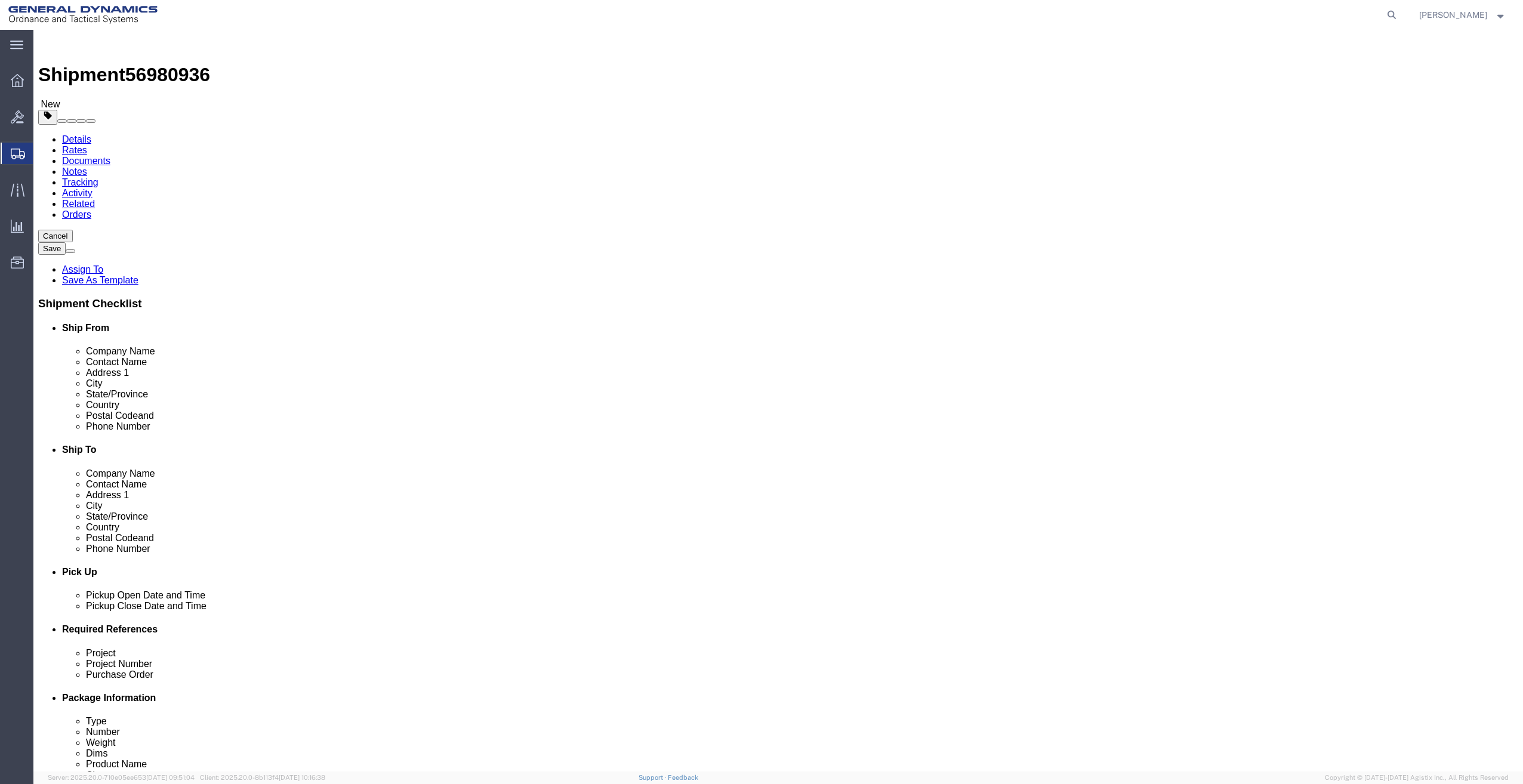
drag, startPoint x: 437, startPoint y: 282, endPoint x: 391, endPoint y: 306, distance: 51.9
click div "Services Strapping Air Ride Truck Blanket Wrap Carnet Consolidated Shipment Con…"
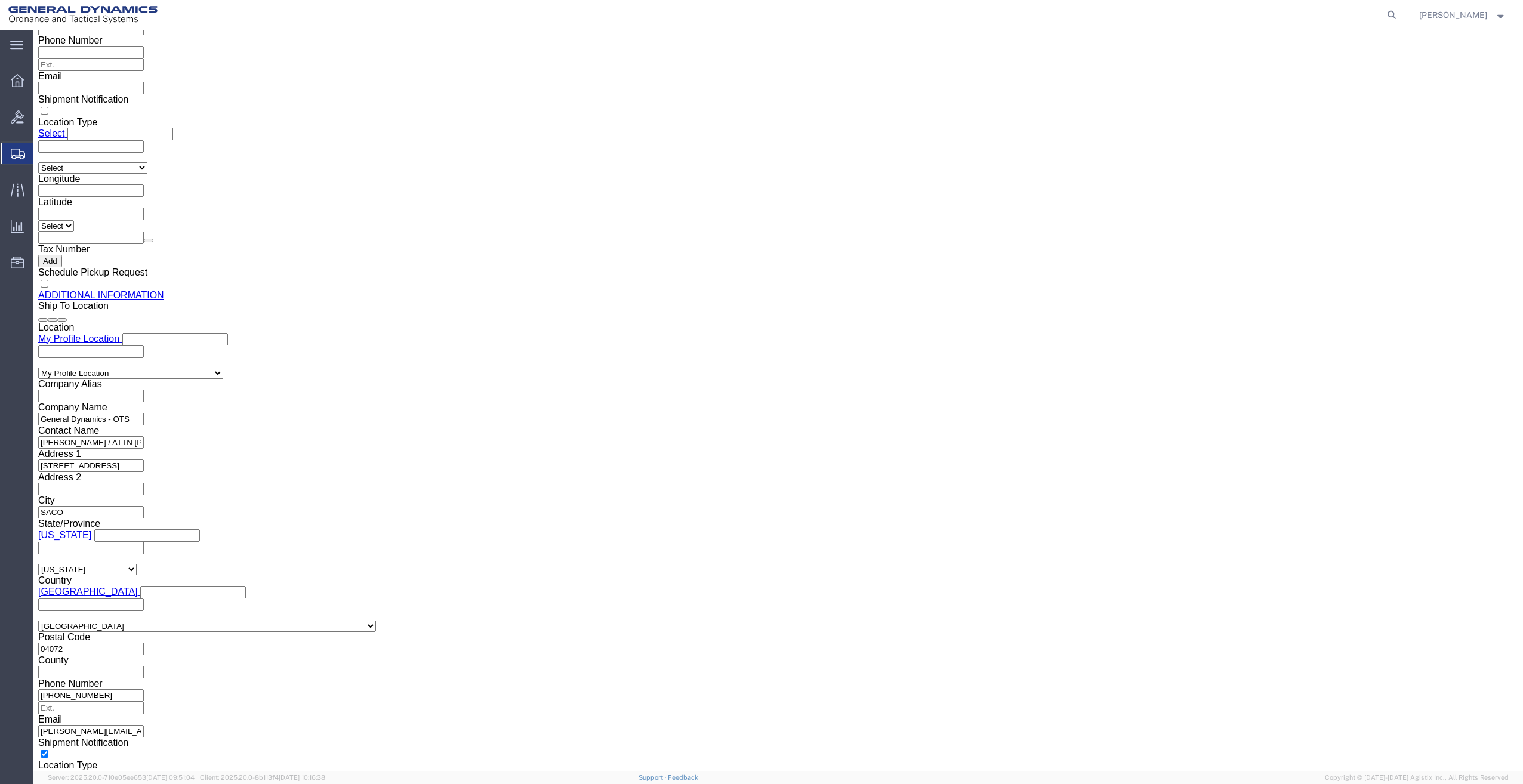
scroll to position [1680, 0]
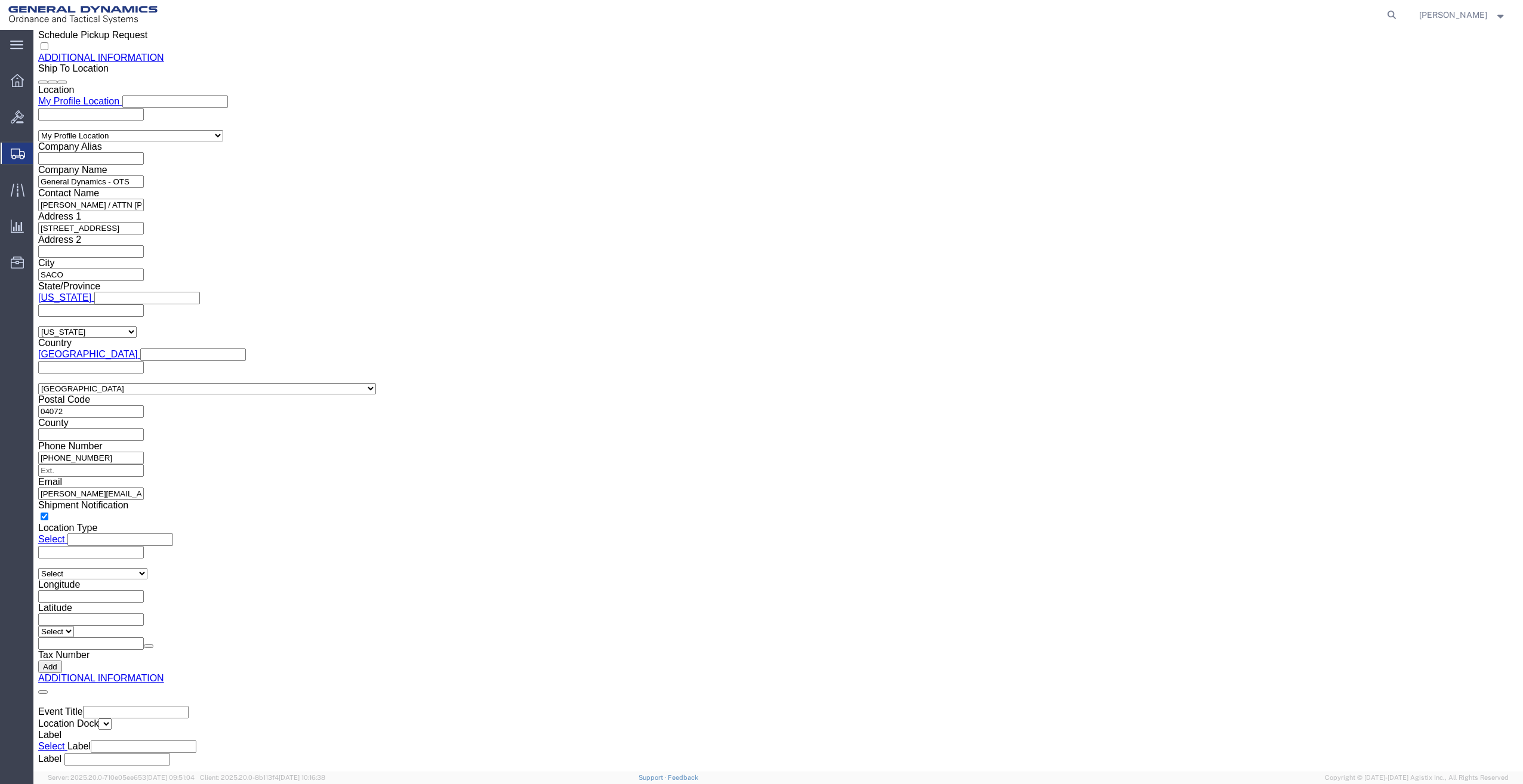
click button "Rate Shipment"
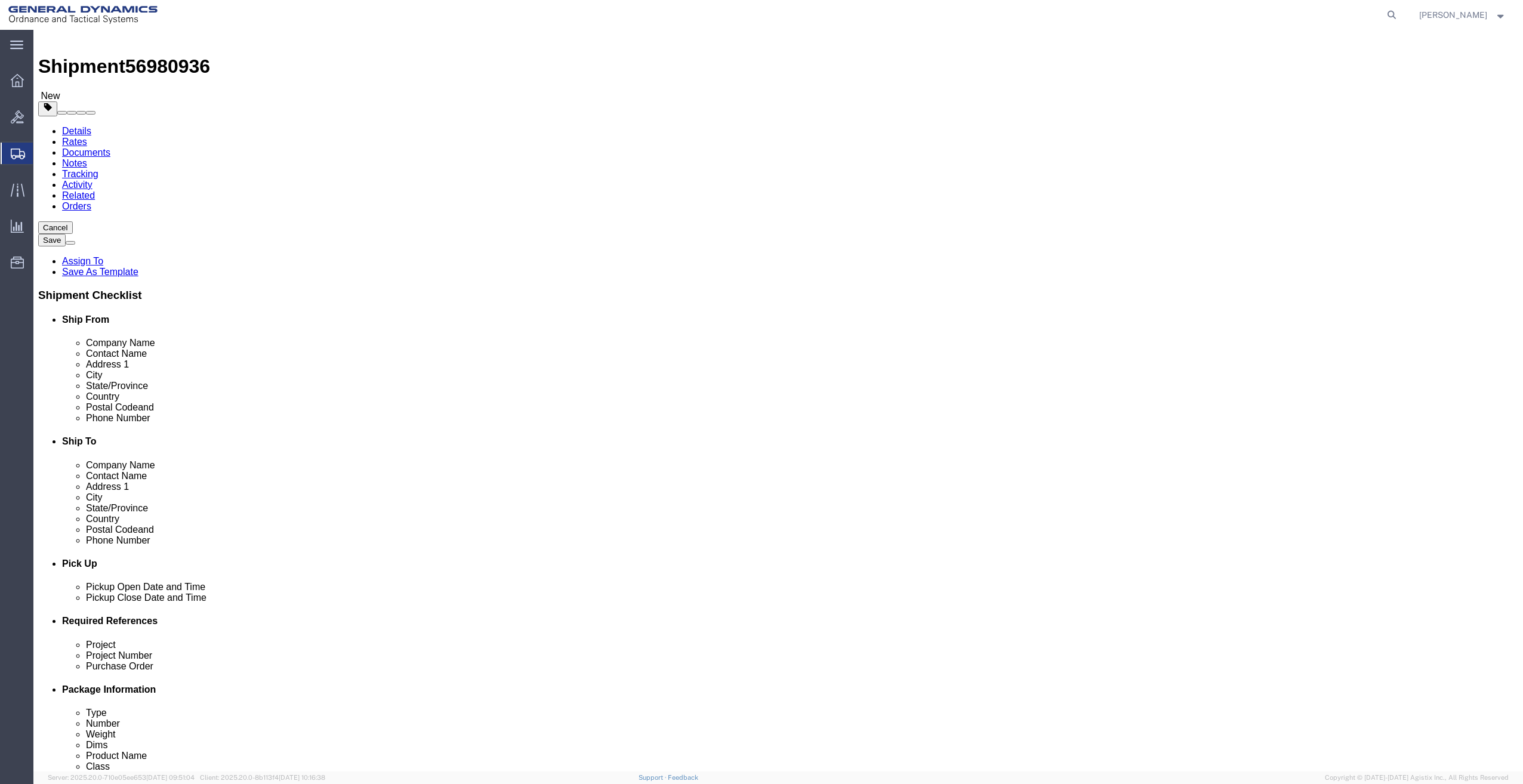
scroll to position [0, 0]
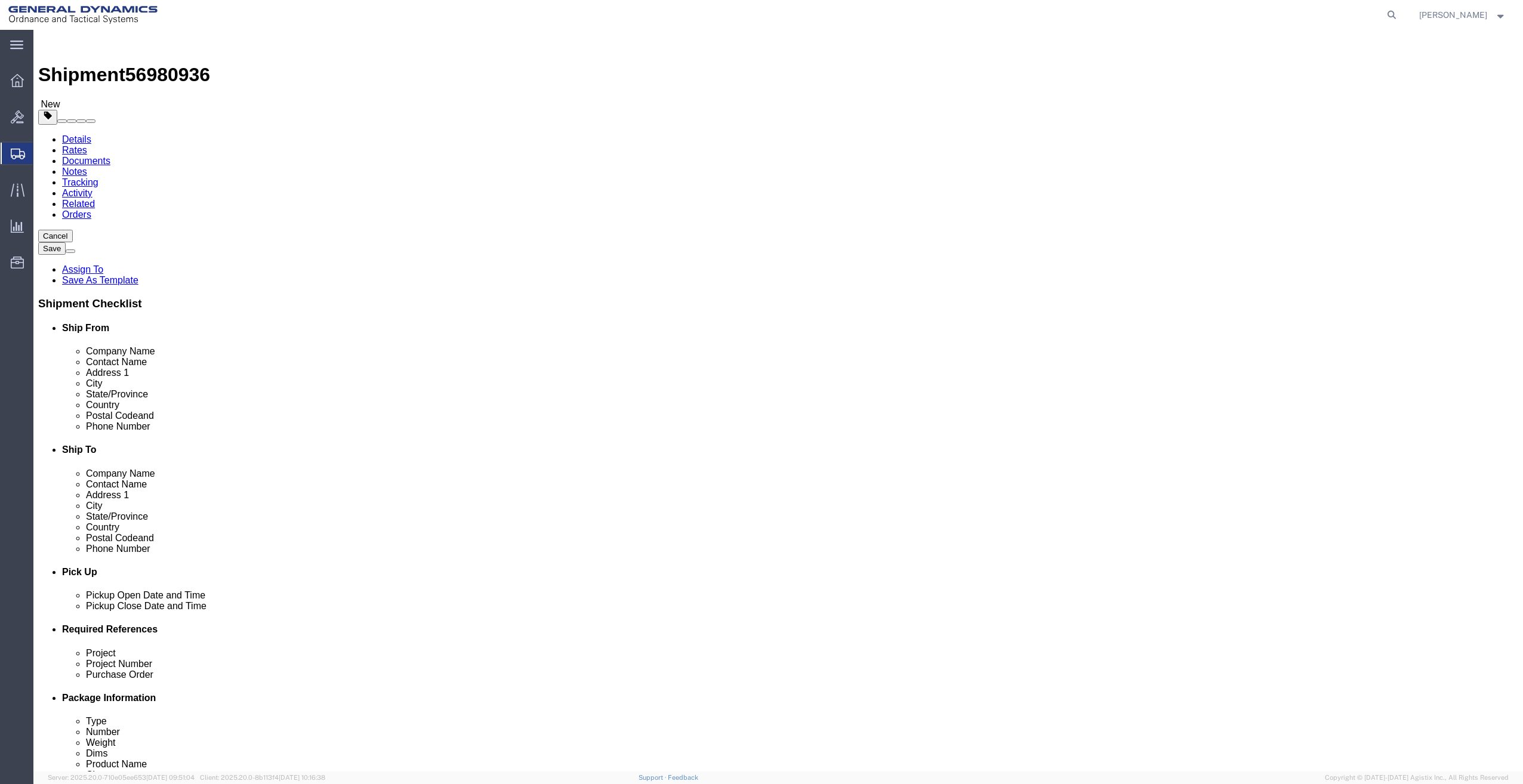
click icon
click input "Ship From Location / Phone Number : This field is required."
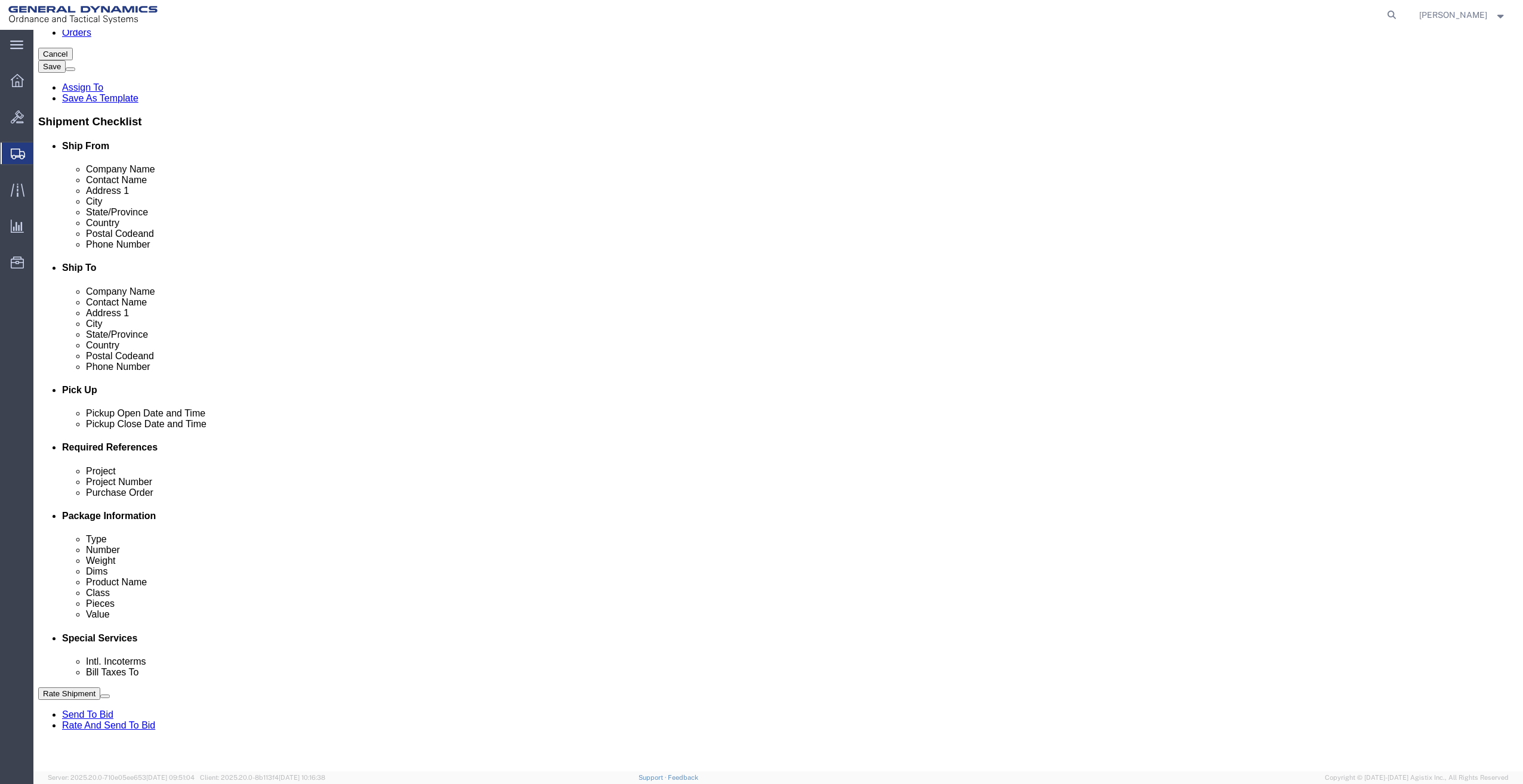
scroll to position [224, 0]
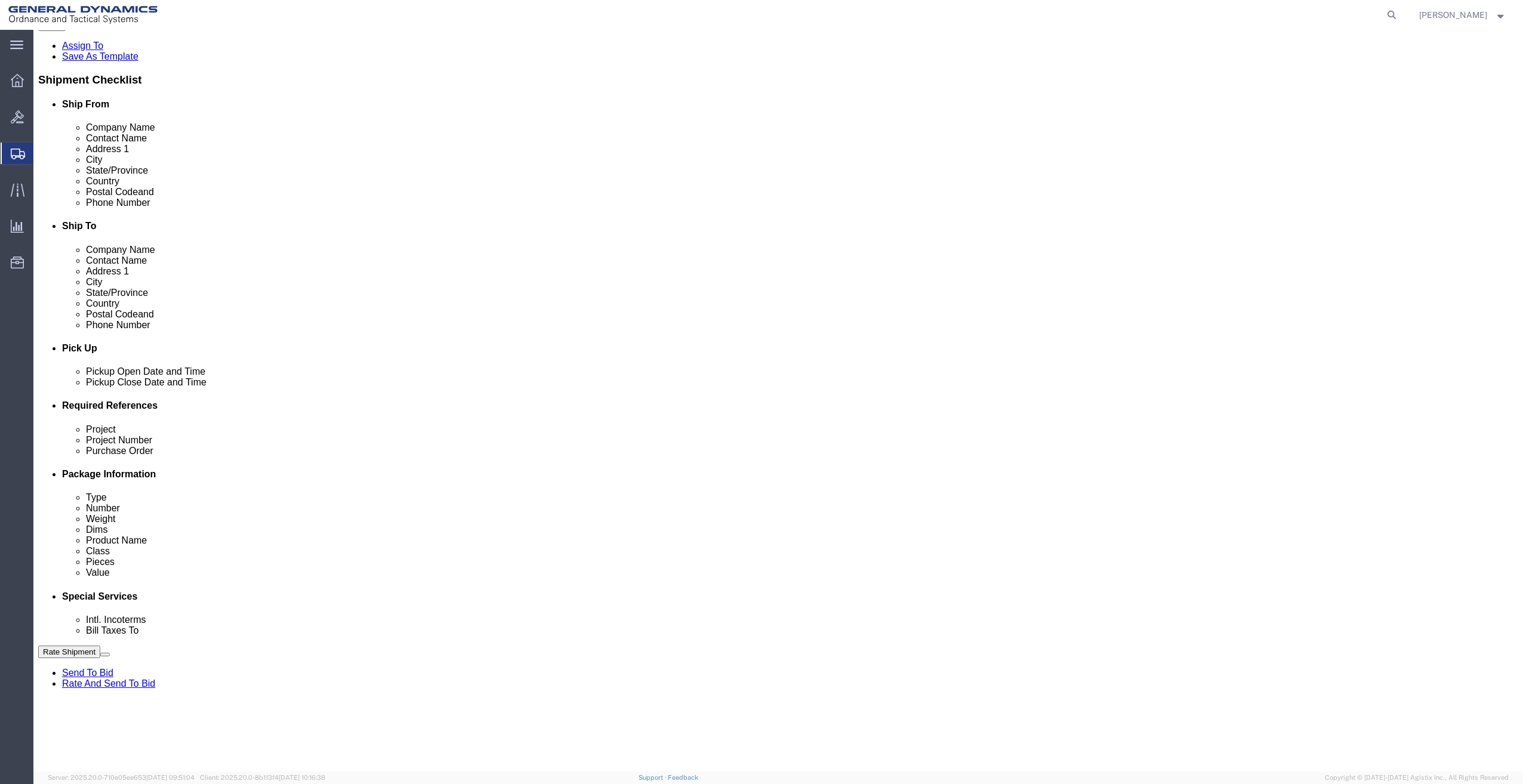
type input "5865527385"
click button "Rate Shipment"
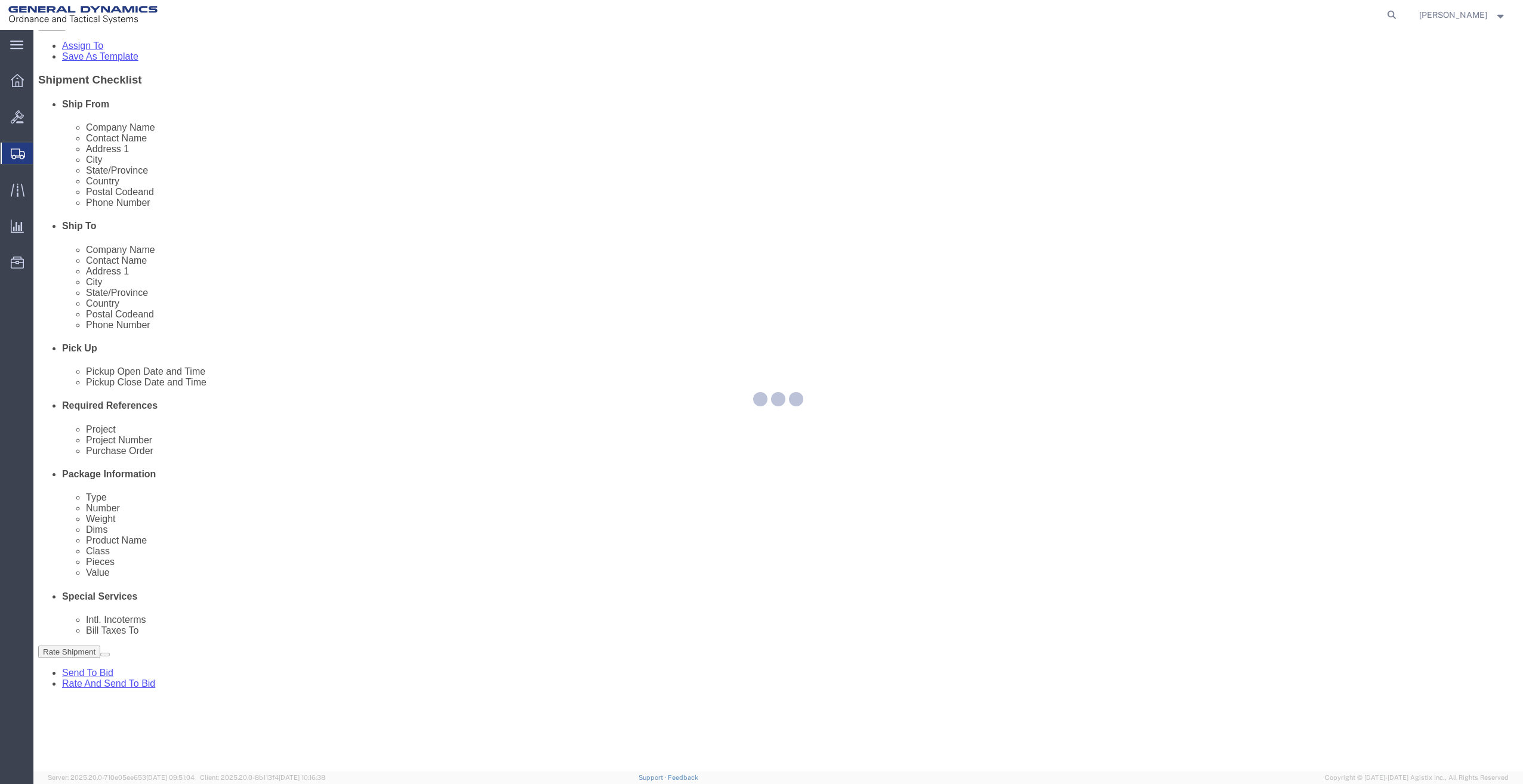
select select
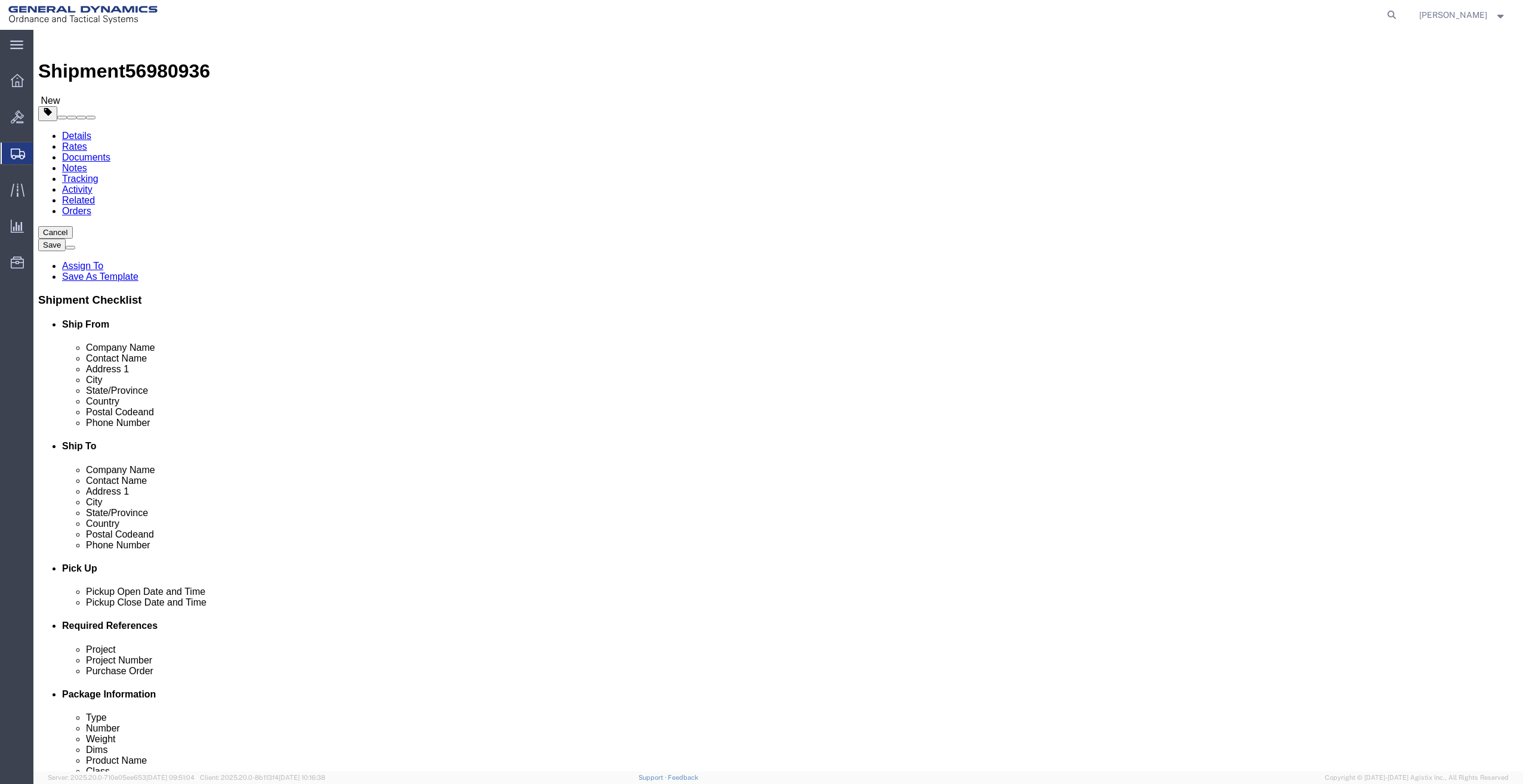
scroll to position [0, 0]
click icon
click div "Pieces: 1.00 Each Total value: 1.00 USD"
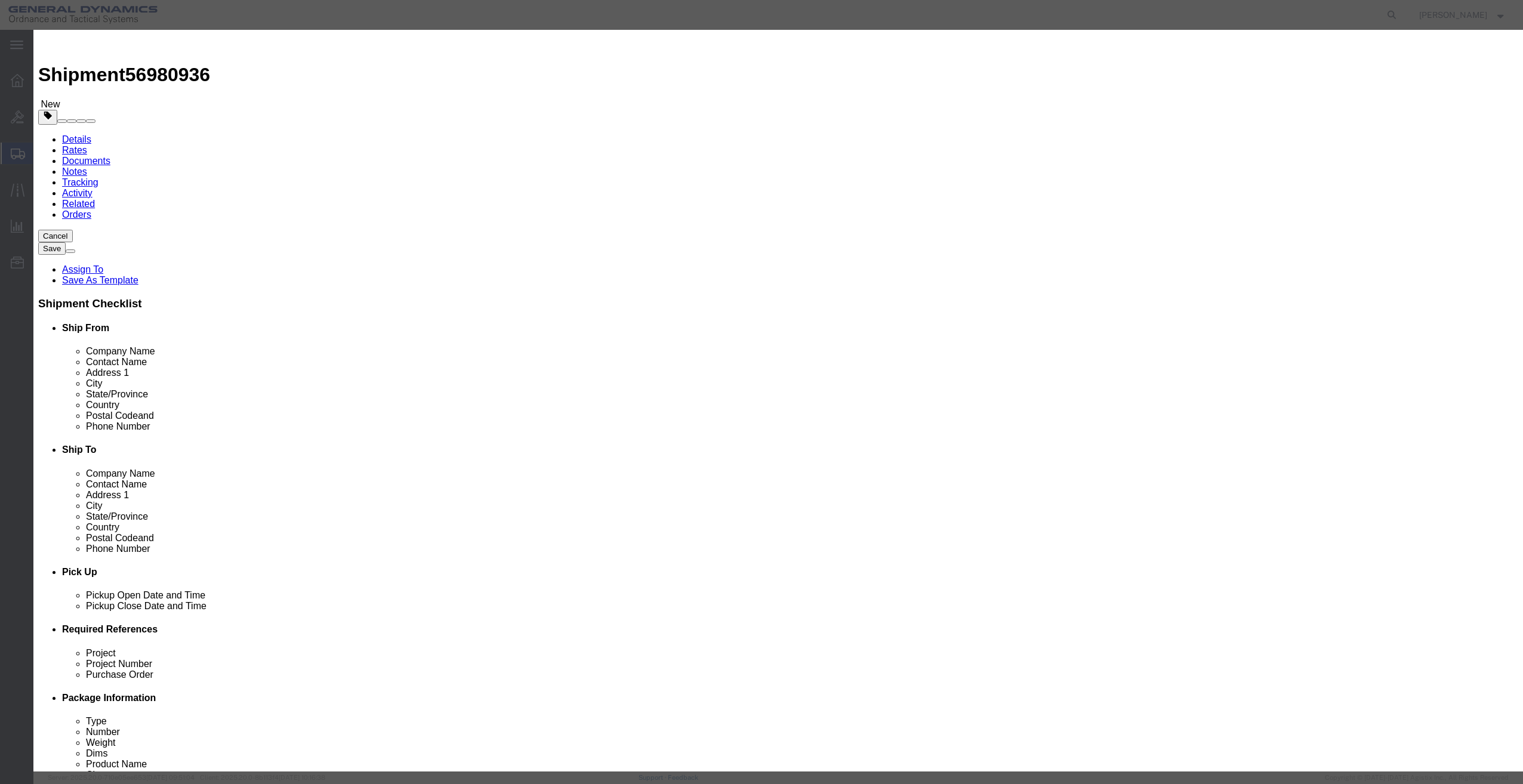
click label
click input "checkbox"
click label
click input "checkbox"
click label
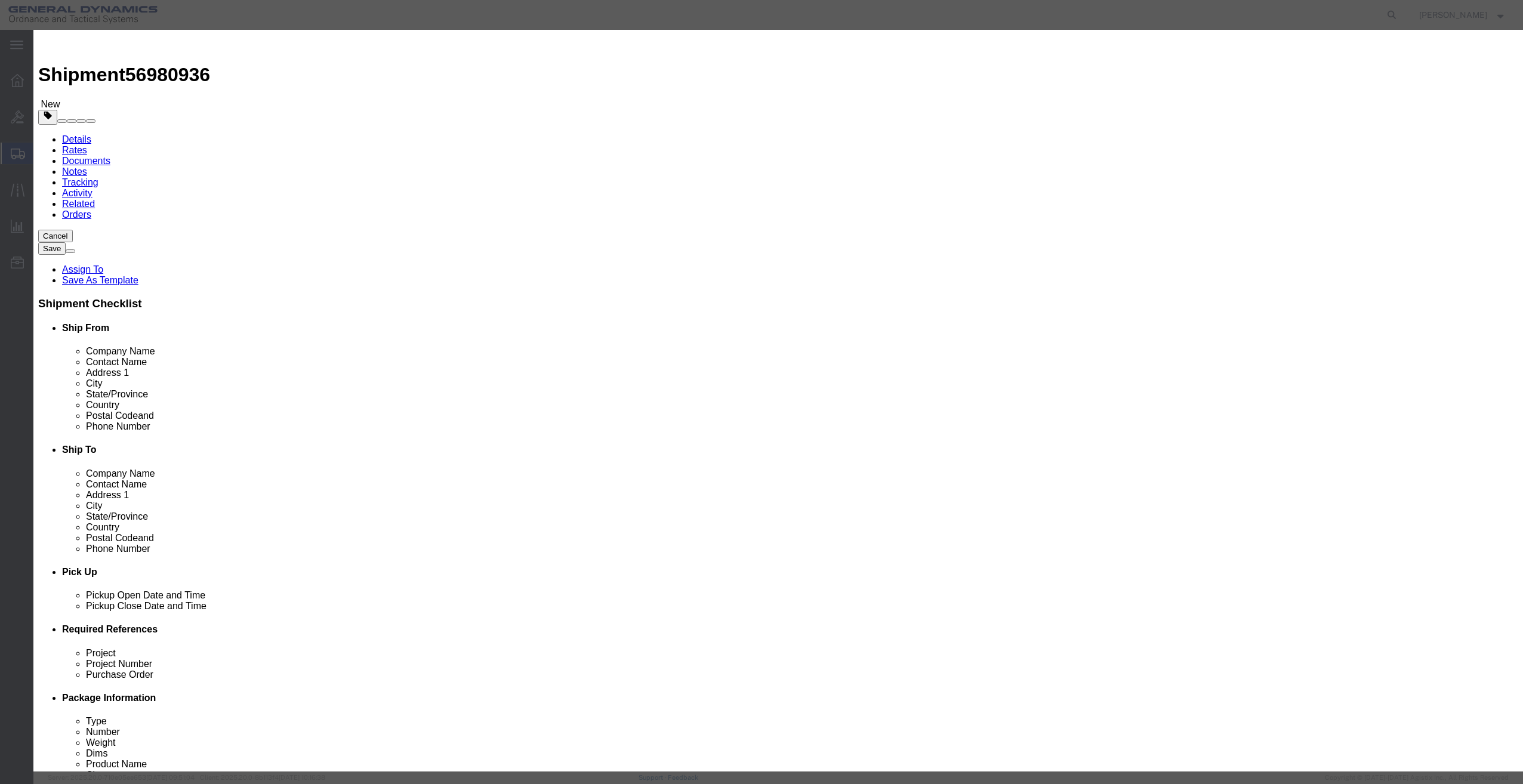
click input "checkbox"
checkbox input "false"
click button "Save & Close"
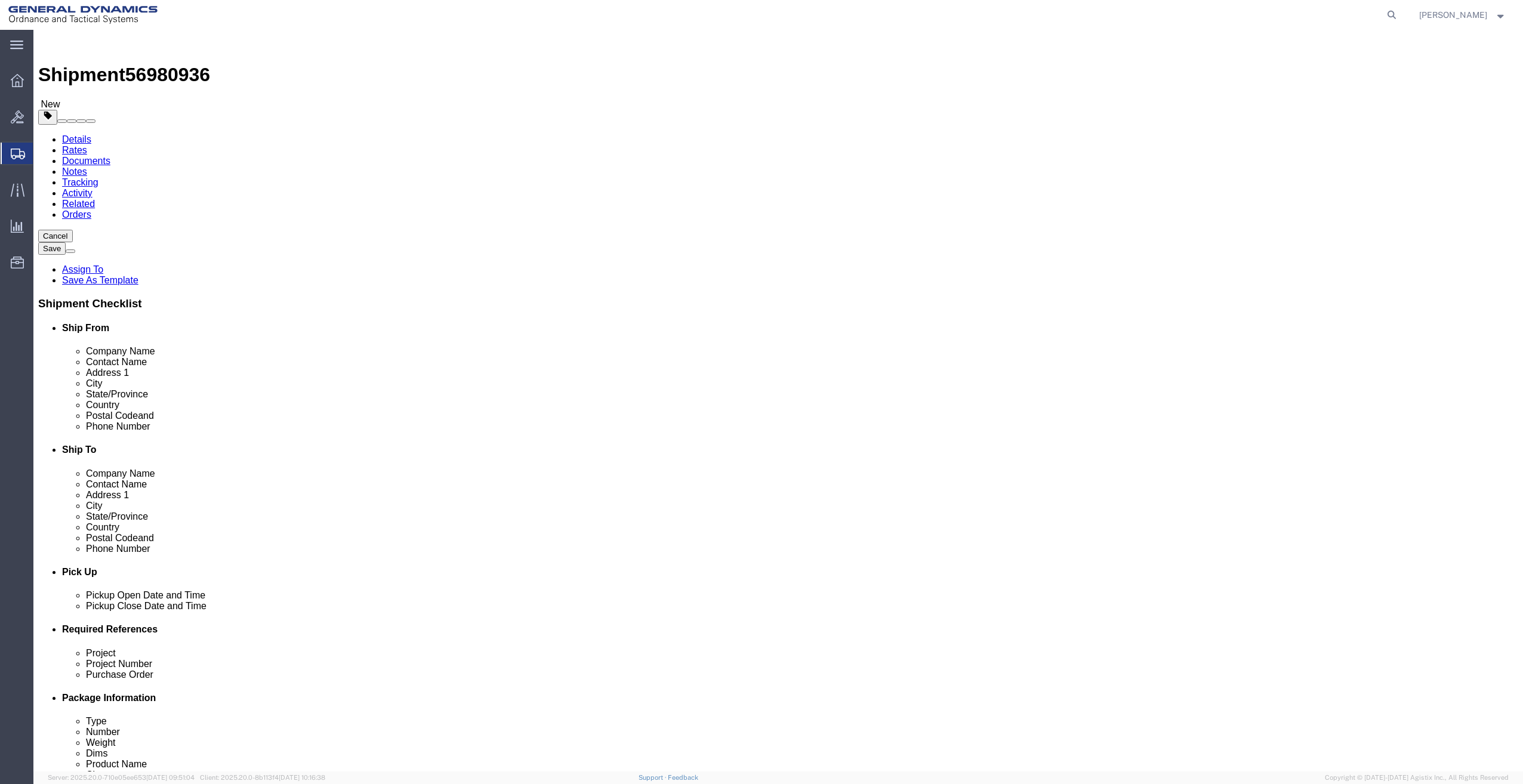
click button "Continue"
click button "Rate Shipment"
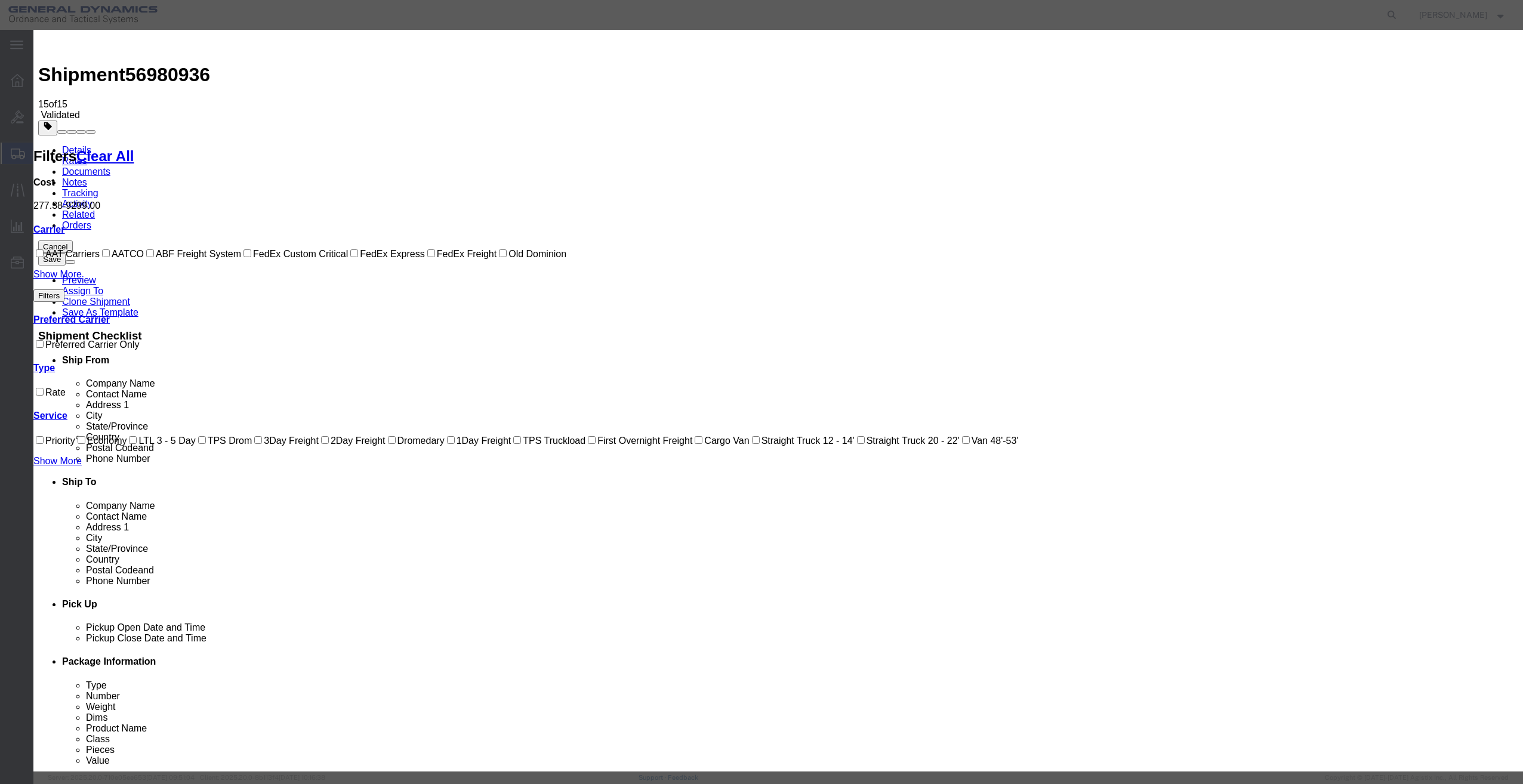
select select "3798"
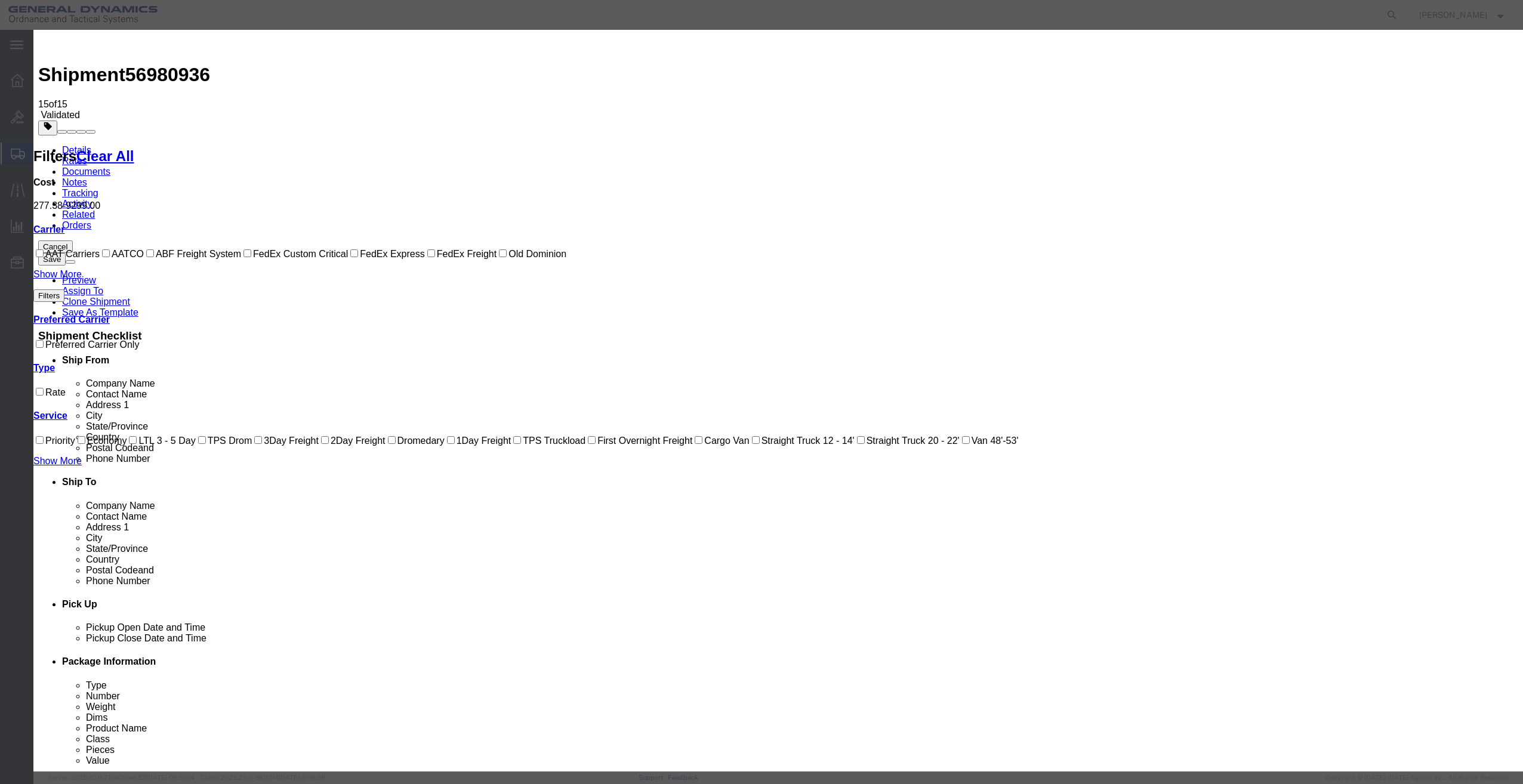
select select "12511"
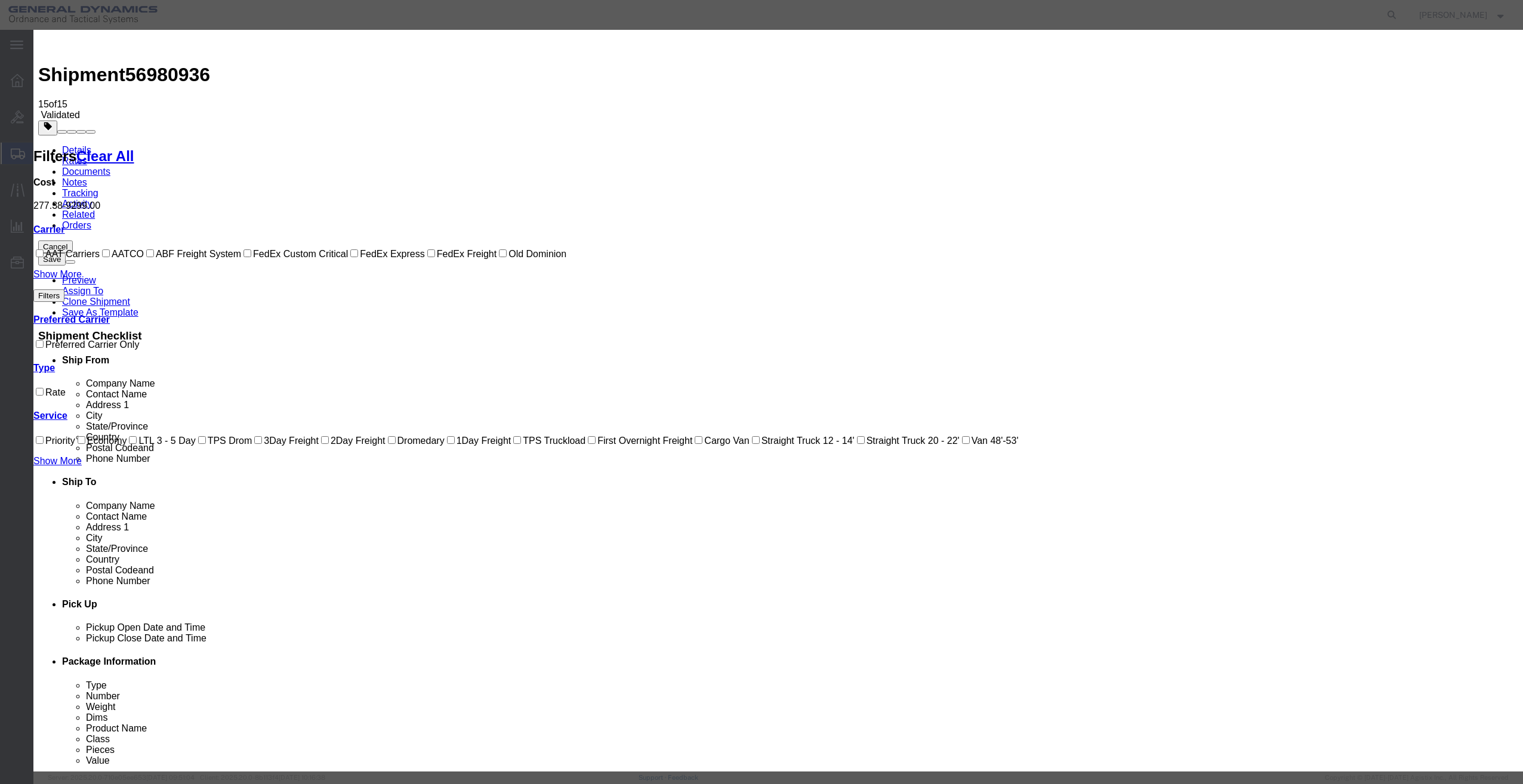
checkbox input "true"
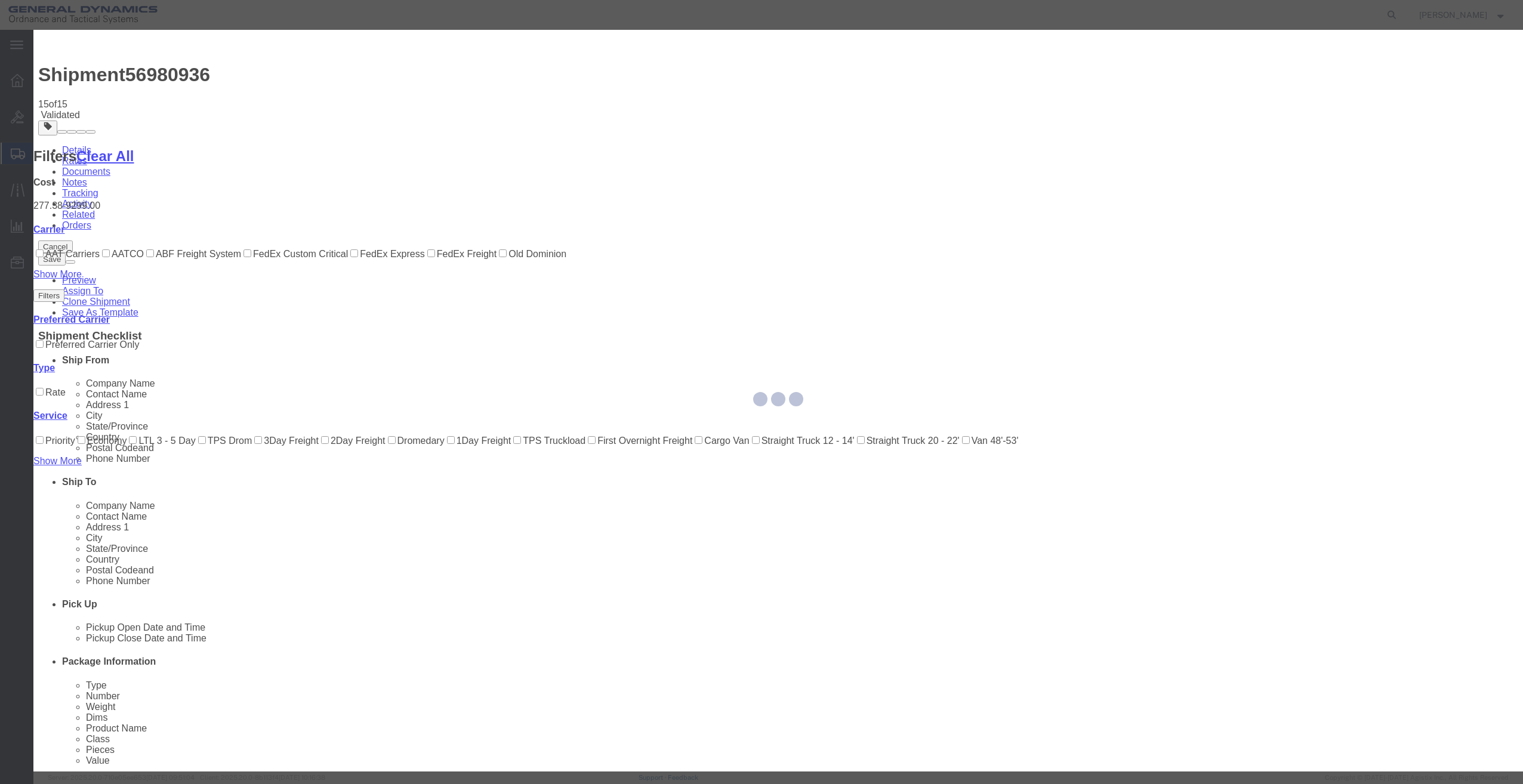
type input "Justin Bowdich"
type input "207-286-3171"
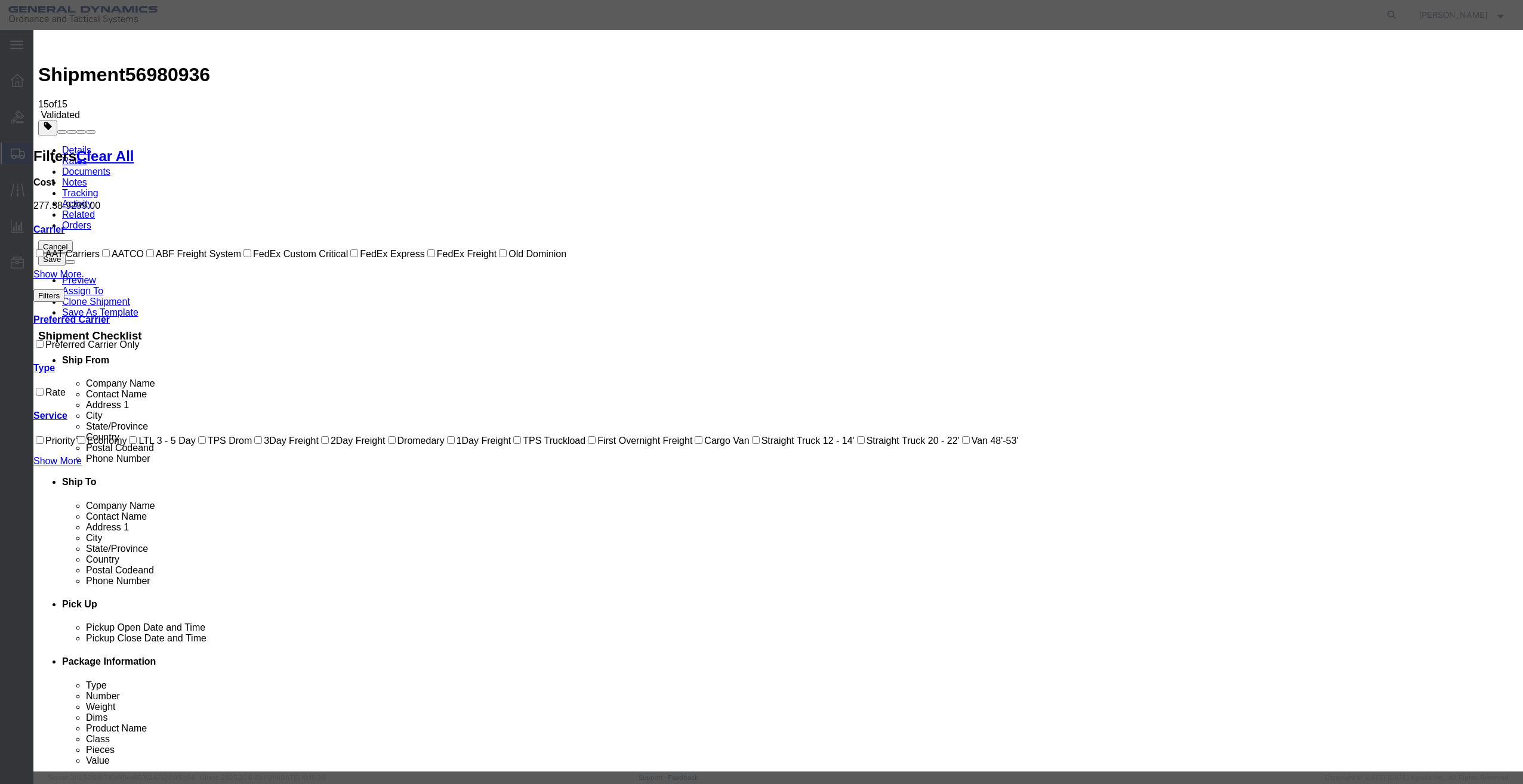
type input "QUEST10012025"
